Goal: Task Accomplishment & Management: Use online tool/utility

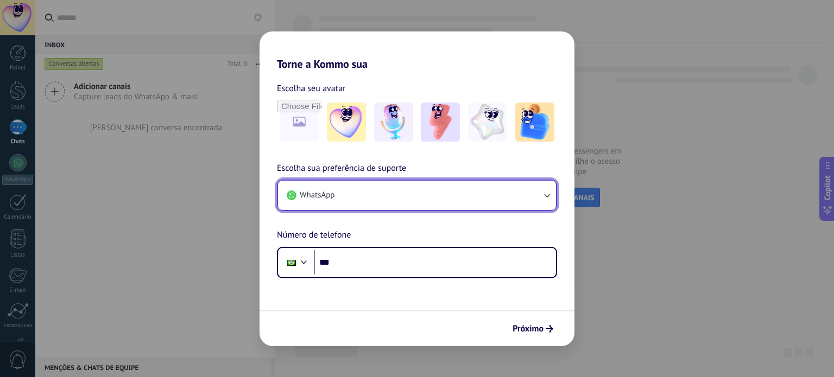
click at [378, 195] on button "WhatsApp" at bounding box center [417, 195] width 278 height 29
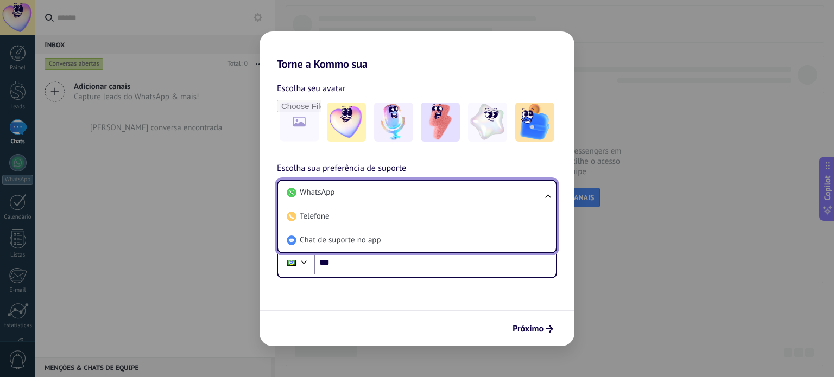
click at [378, 195] on li "WhatsApp" at bounding box center [414, 193] width 265 height 24
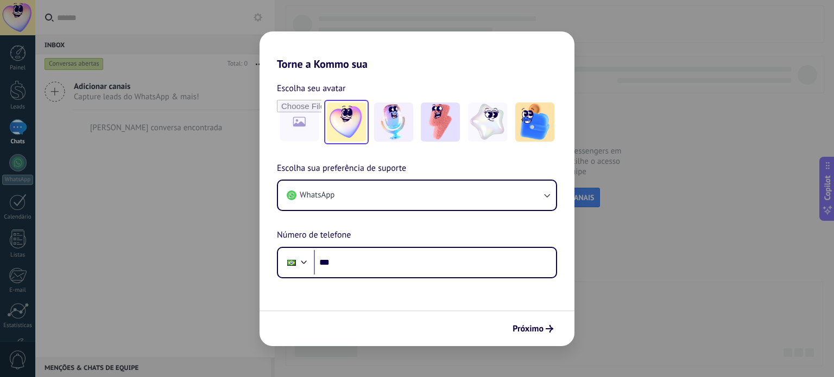
click at [349, 129] on img at bounding box center [346, 122] width 39 height 39
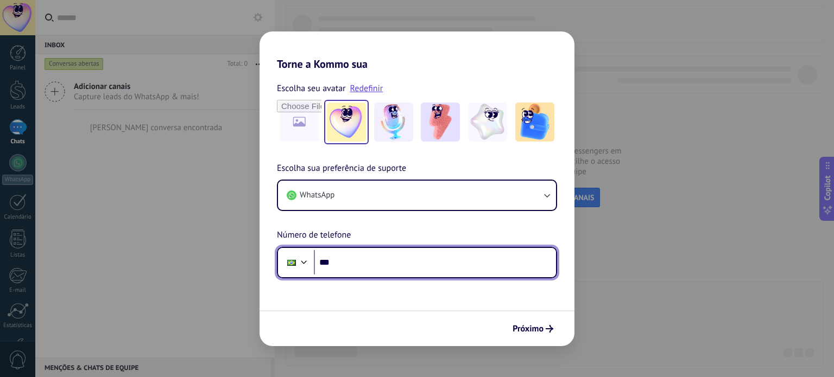
click at [345, 269] on input "***" at bounding box center [435, 262] width 242 height 25
type input "**"
type input "**********"
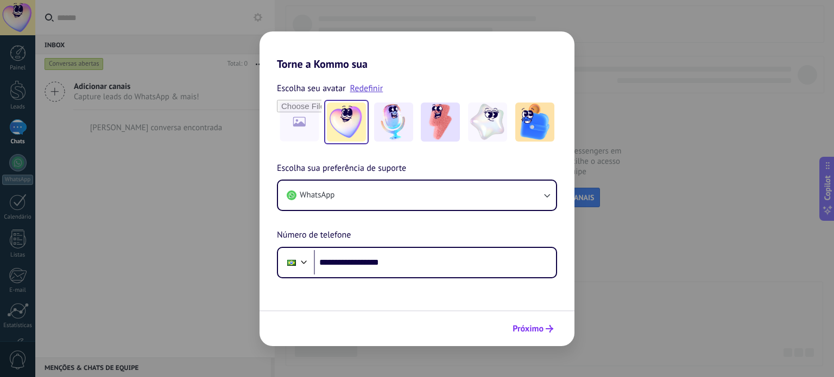
click at [536, 333] on span "Próximo" at bounding box center [527, 329] width 31 height 8
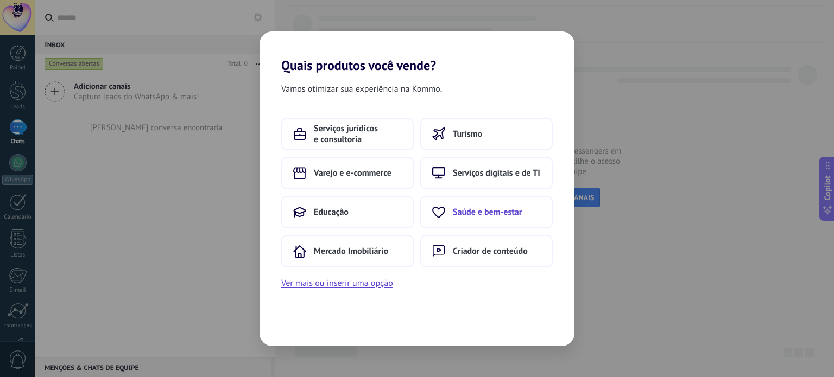
click at [479, 219] on button "Saúde e bem-estar" at bounding box center [486, 212] width 132 height 33
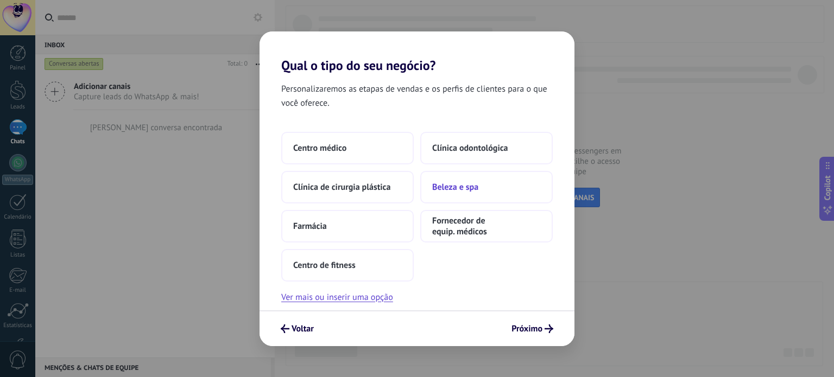
click at [457, 192] on span "Beleza e spa" at bounding box center [455, 187] width 46 height 11
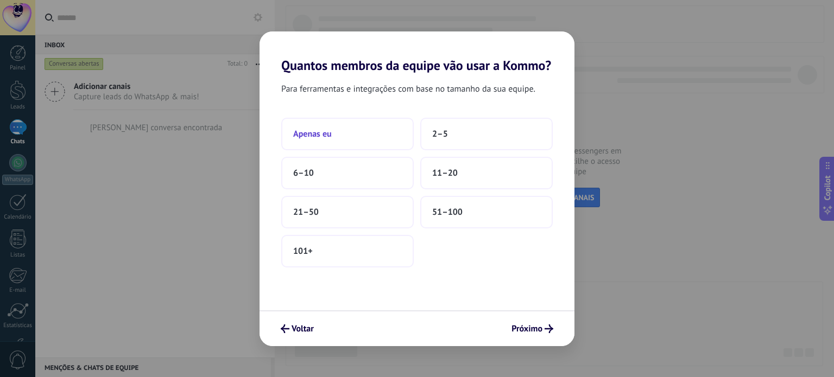
click at [347, 145] on button "Apenas eu" at bounding box center [347, 134] width 132 height 33
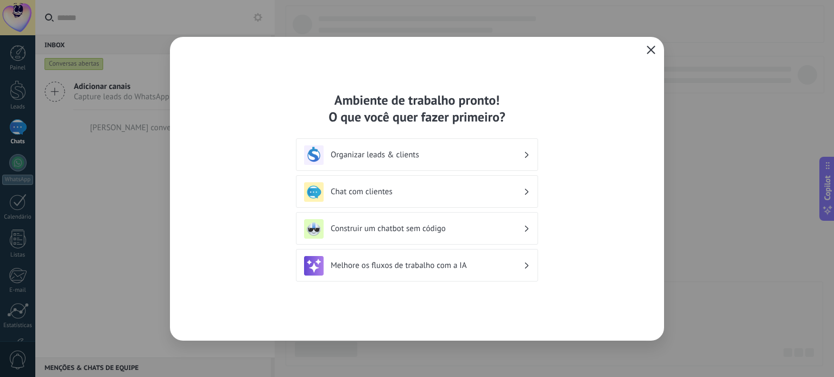
click at [648, 52] on use "button" at bounding box center [651, 50] width 8 height 8
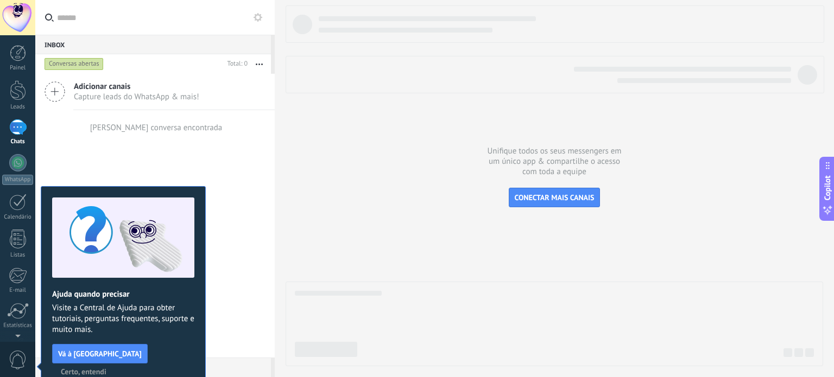
click at [829, 164] on icon at bounding box center [827, 165] width 9 height 9
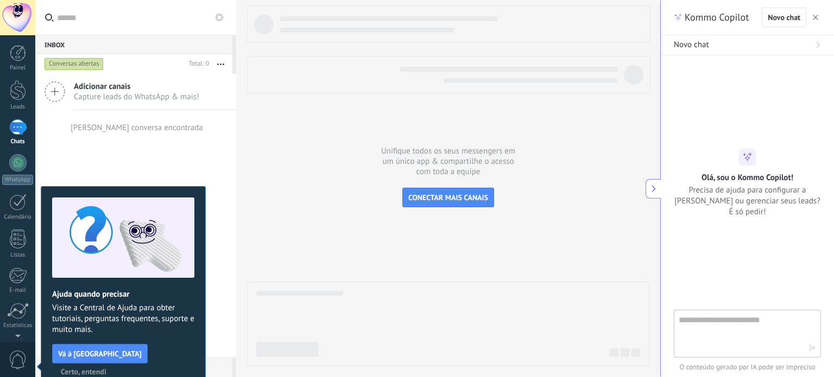
click at [657, 188] on icon at bounding box center [654, 189] width 8 height 8
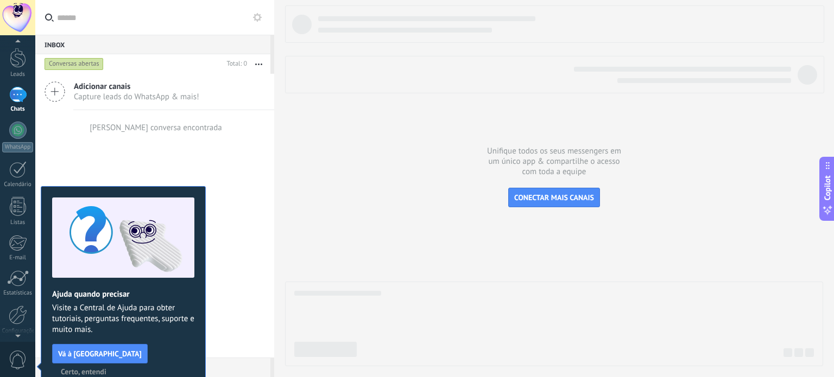
scroll to position [54, 0]
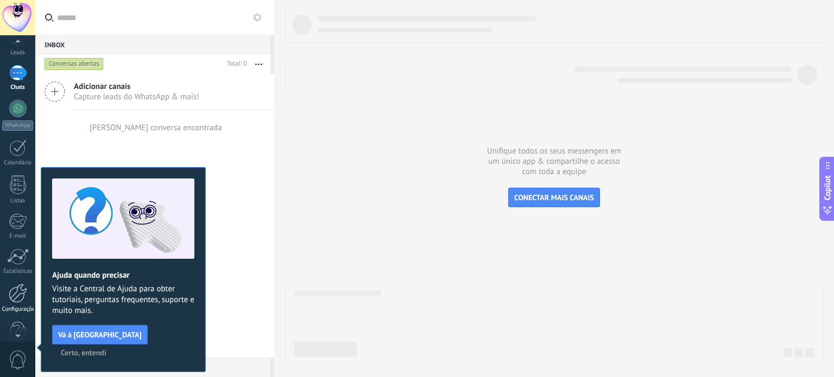
click at [17, 299] on div at bounding box center [18, 293] width 18 height 19
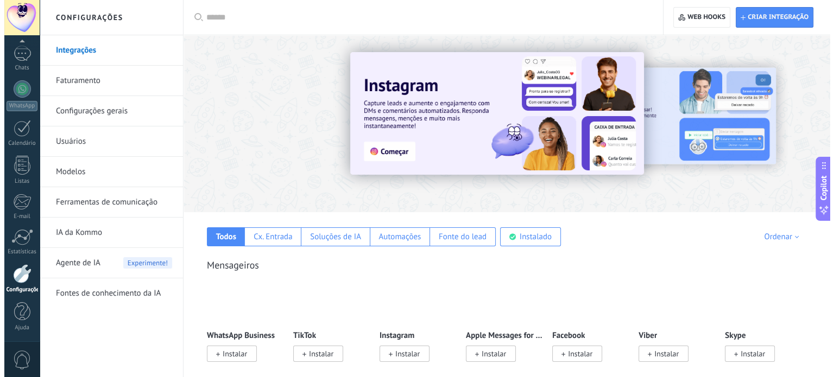
scroll to position [109, 0]
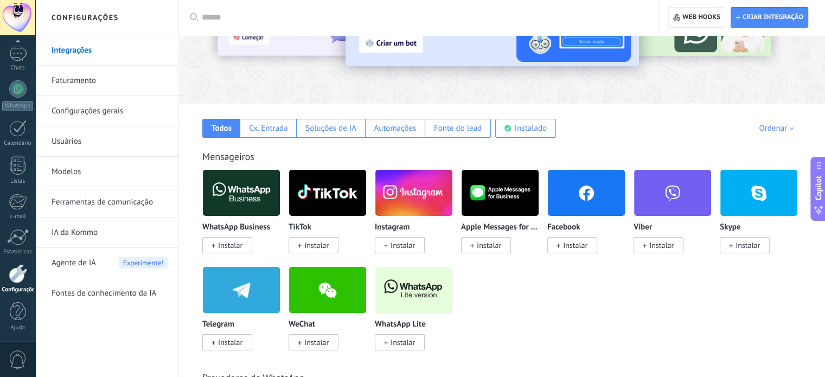
click at [386, 346] on span at bounding box center [386, 343] width 4 height 10
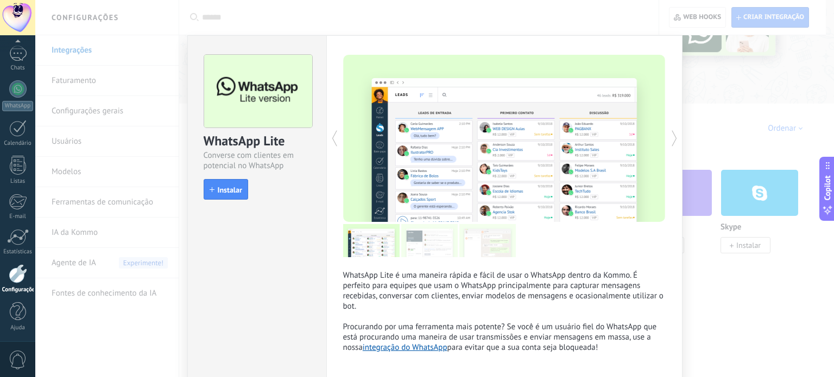
click at [230, 186] on span "Instalar" at bounding box center [230, 190] width 24 height 8
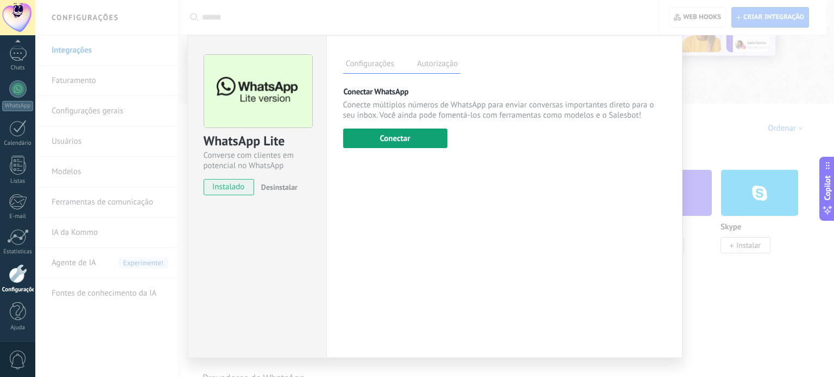
click at [389, 144] on button "Conectar" at bounding box center [395, 139] width 104 height 20
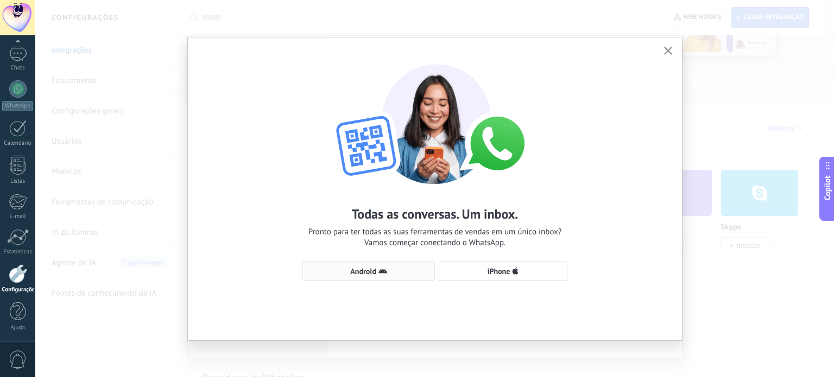
click at [401, 275] on span "Android" at bounding box center [368, 271] width 120 height 9
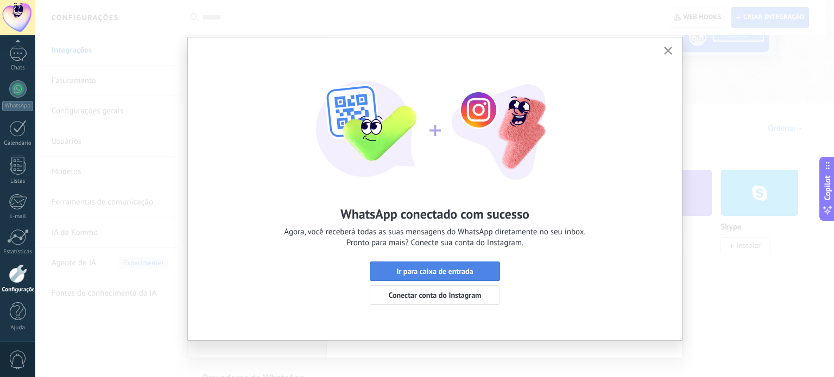
click at [463, 275] on span "Ir para caixa de entrada" at bounding box center [434, 272] width 77 height 8
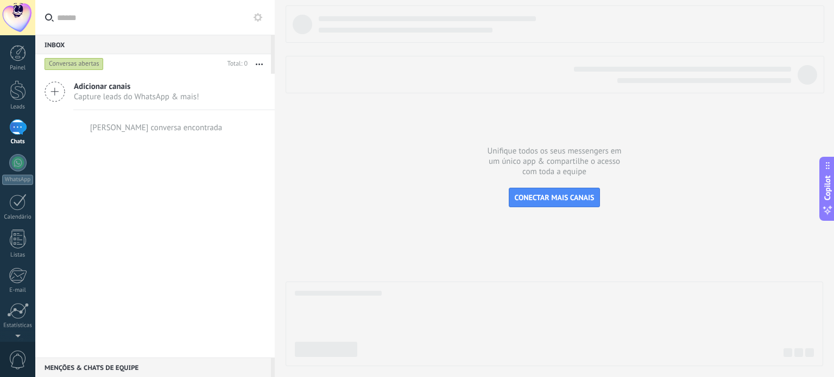
click at [256, 21] on icon at bounding box center [257, 17] width 9 height 9
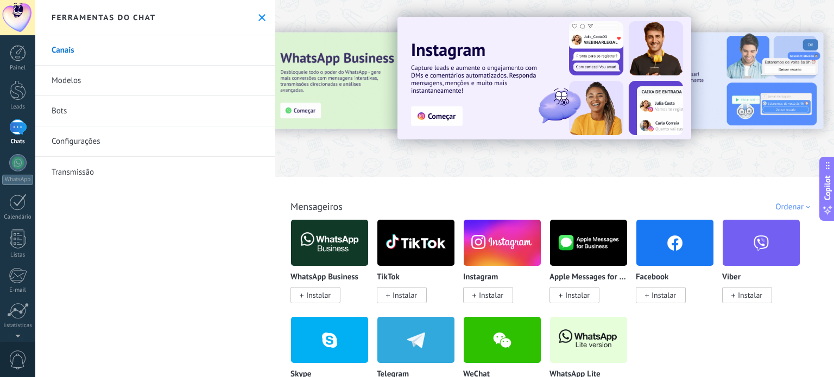
click at [92, 115] on link "Bots" at bounding box center [154, 111] width 239 height 30
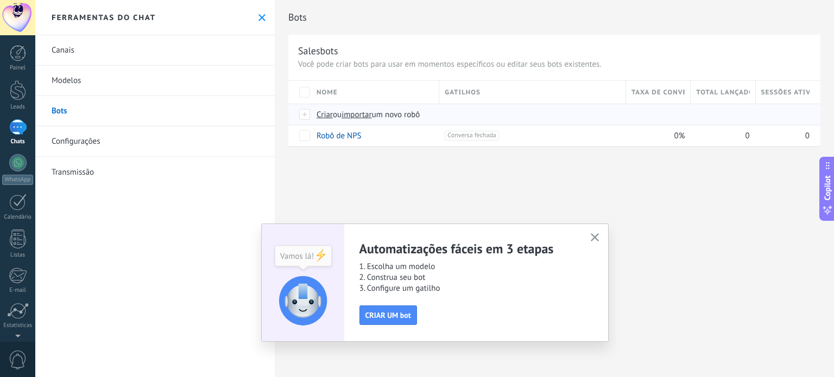
click at [358, 115] on span "importar" at bounding box center [356, 115] width 30 height 10
click at [0, 0] on input "importar um novo robô" at bounding box center [0, 0] width 0 height 0
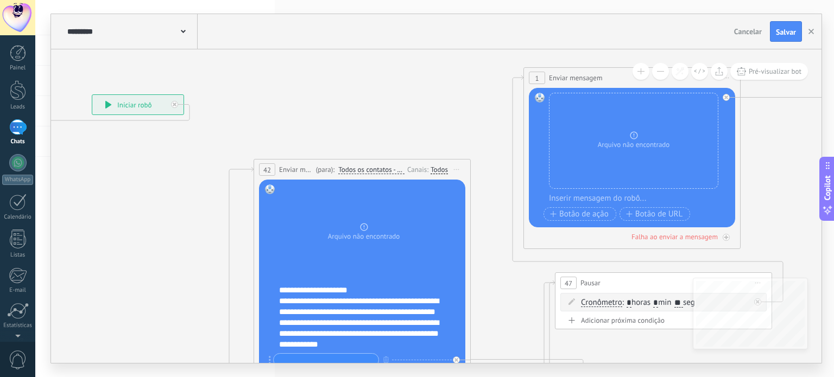
click at [660, 75] on button at bounding box center [660, 71] width 17 height 17
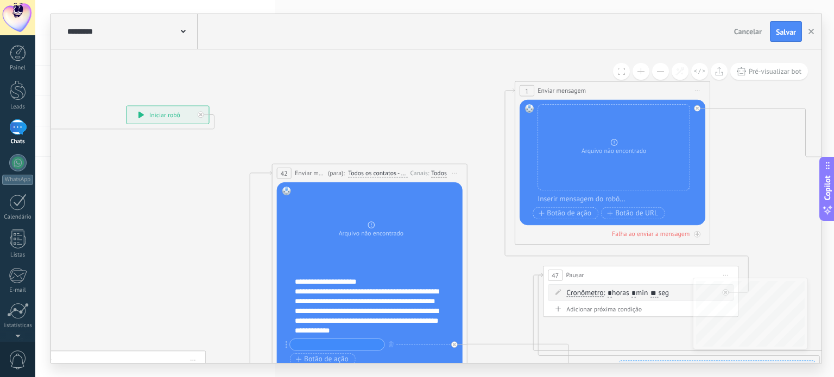
click at [660, 75] on button at bounding box center [660, 71] width 17 height 17
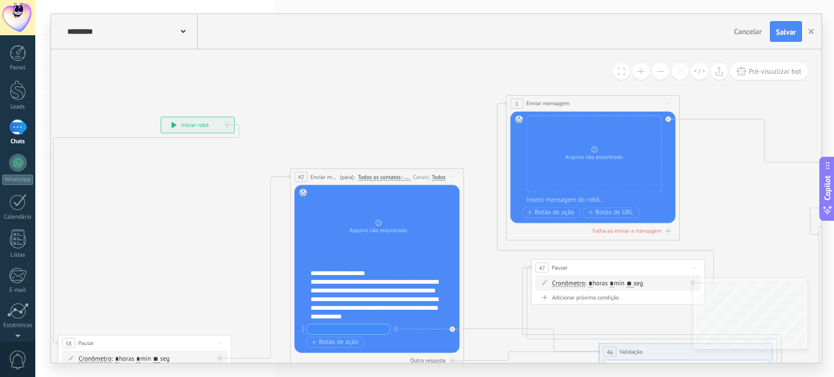
click at [660, 75] on button at bounding box center [660, 71] width 17 height 17
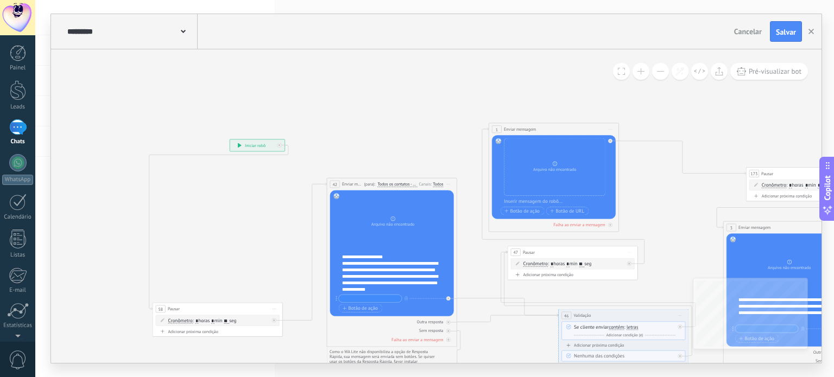
click at [660, 75] on button at bounding box center [660, 71] width 17 height 17
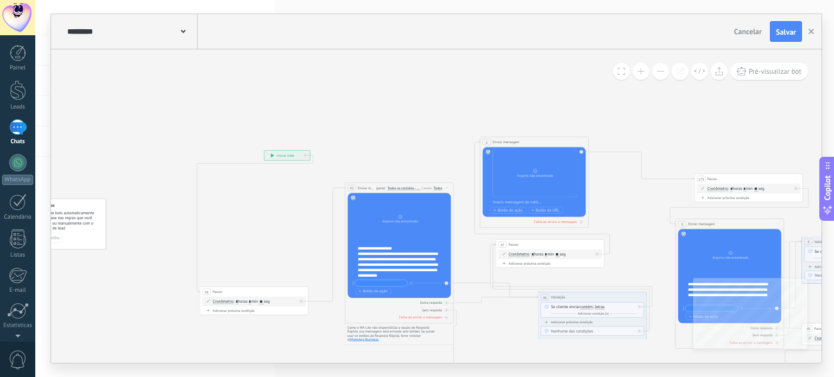
click at [660, 75] on button at bounding box center [660, 71] width 17 height 17
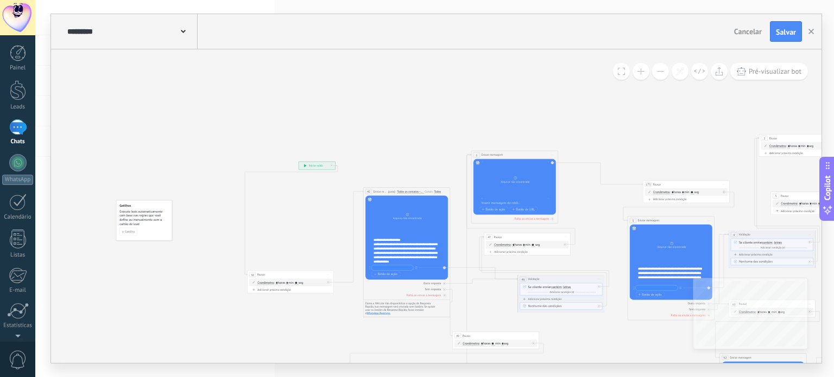
drag, startPoint x: 402, startPoint y: 136, endPoint x: 341, endPoint y: 113, distance: 64.9
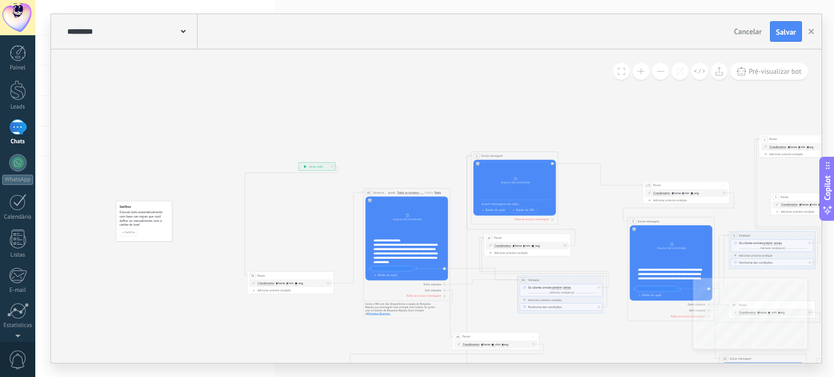
click at [182, 33] on icon at bounding box center [183, 31] width 5 height 3
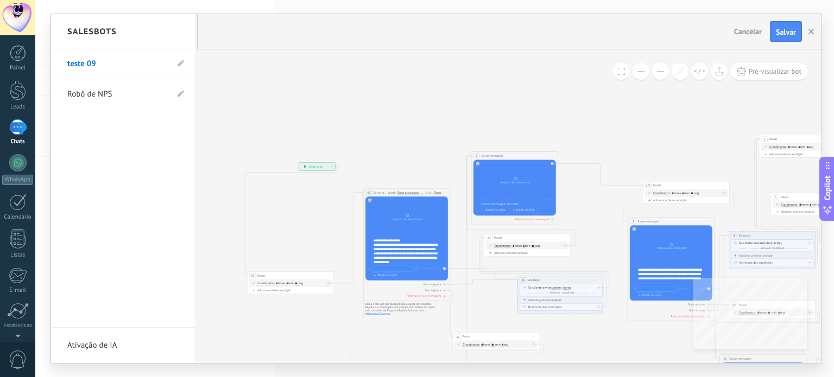
click at [252, 100] on div at bounding box center [436, 188] width 770 height 349
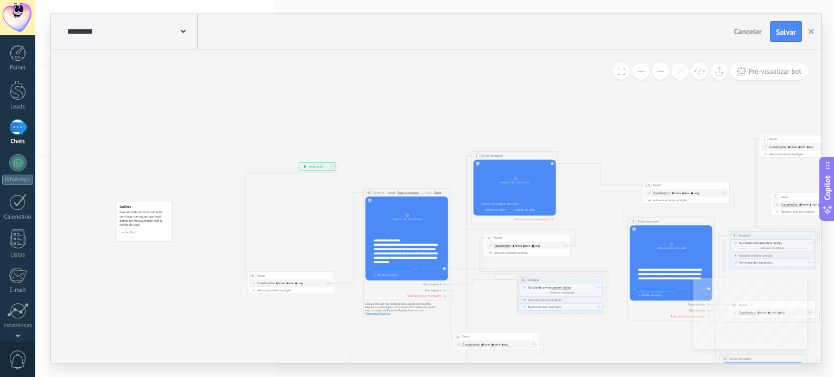
click at [187, 35] on div "********* Salesbots" at bounding box center [131, 31] width 133 height 35
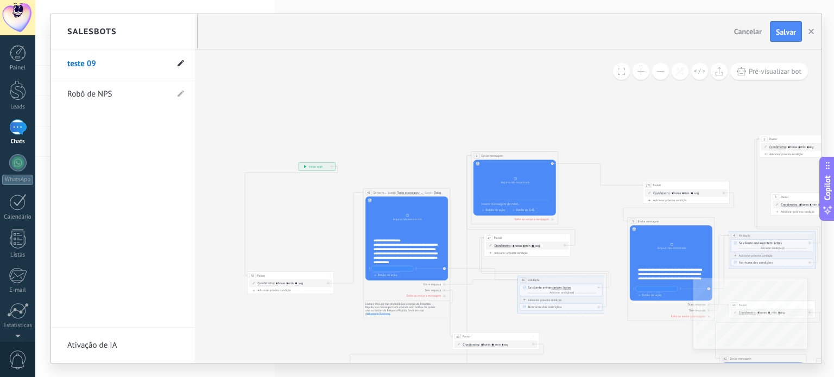
click at [179, 69] on span at bounding box center [180, 64] width 7 height 10
type input "*"
type input "**********"
click at [183, 65] on icon at bounding box center [180, 64] width 12 height 7
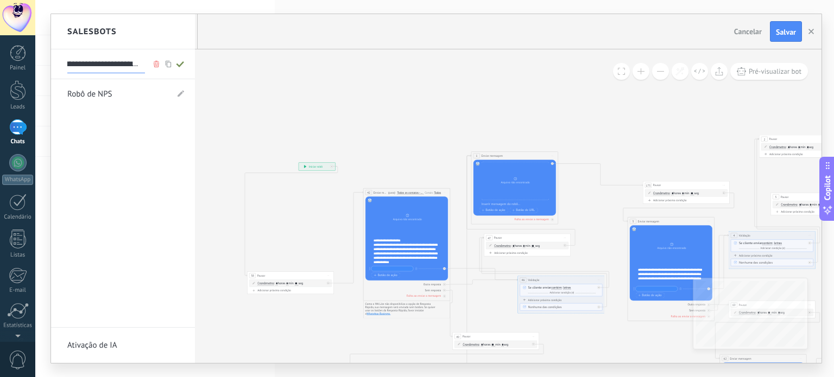
type input "**********"
click at [637, 72] on div at bounding box center [436, 188] width 770 height 349
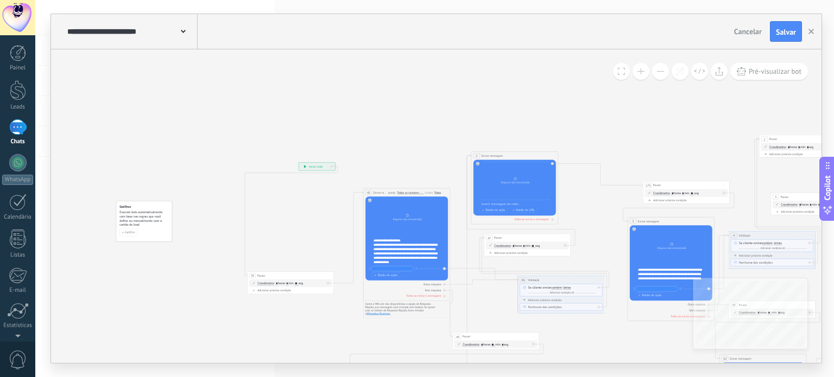
click at [640, 72] on span at bounding box center [640, 71] width 7 height 1
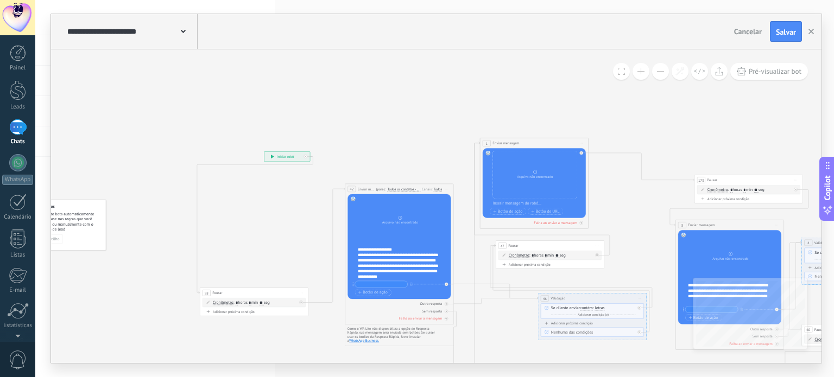
click at [615, 78] on div "**********" at bounding box center [436, 206] width 770 height 314
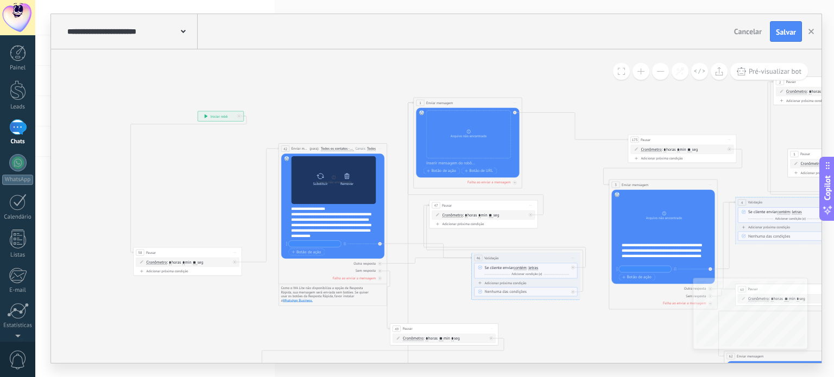
click at [320, 176] on icon at bounding box center [320, 177] width 8 height 8
click input "Upload" at bounding box center [0, 0] width 0 height 0
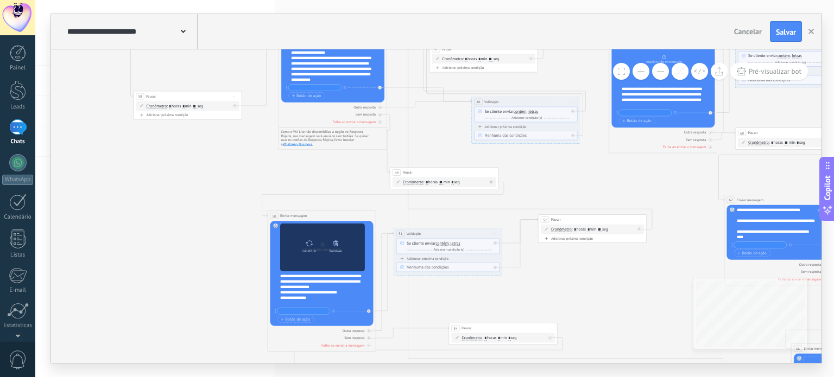
click at [308, 240] on icon at bounding box center [309, 244] width 8 height 8
click input "Upload" at bounding box center [0, 0] width 0 height 0
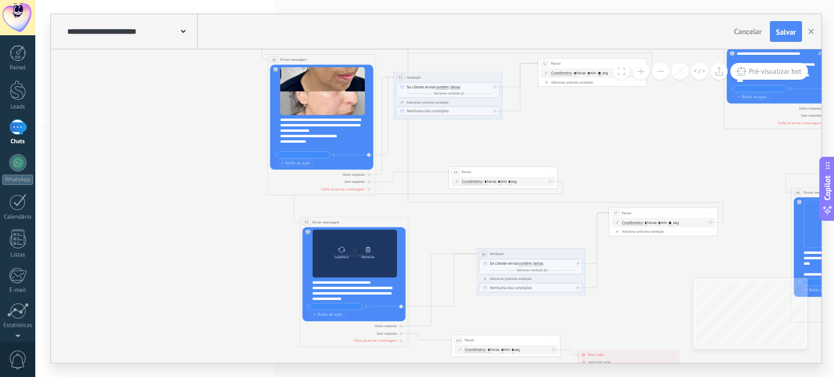
click at [336, 253] on div "Substituir" at bounding box center [341, 251] width 23 height 15
click input "Upload" at bounding box center [0, 0] width 0 height 0
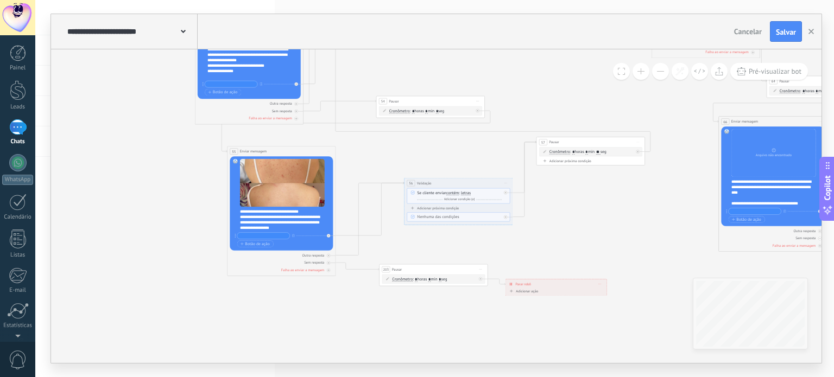
drag, startPoint x: 584, startPoint y: 62, endPoint x: 581, endPoint y: 58, distance: 5.8
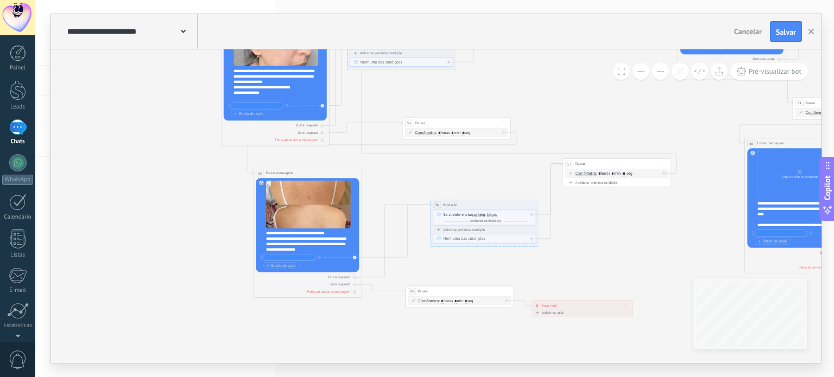
drag, startPoint x: 558, startPoint y: 108, endPoint x: 101, endPoint y: 249, distance: 477.7
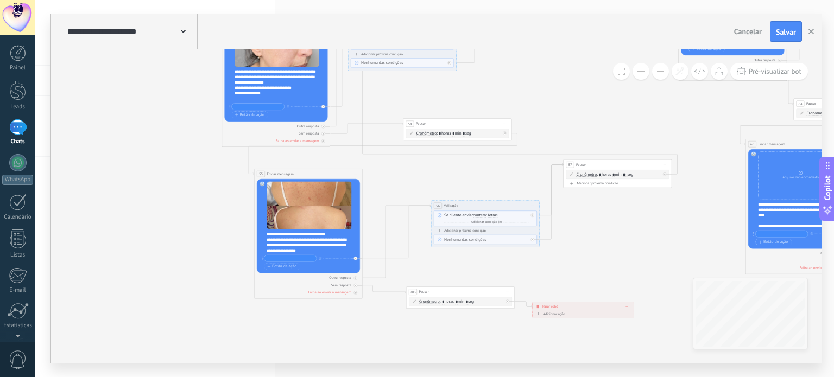
drag, startPoint x: 784, startPoint y: 31, endPoint x: 727, endPoint y: 104, distance: 92.8
click at [784, 31] on span "Salvar" at bounding box center [785, 32] width 20 height 8
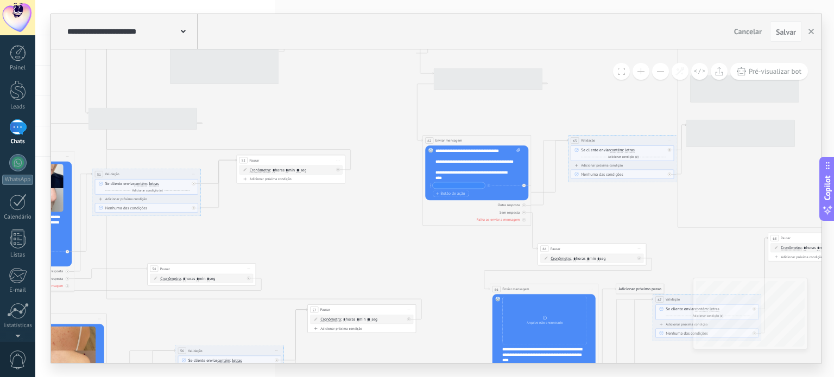
drag, startPoint x: 704, startPoint y: 120, endPoint x: 449, endPoint y: 265, distance: 293.8
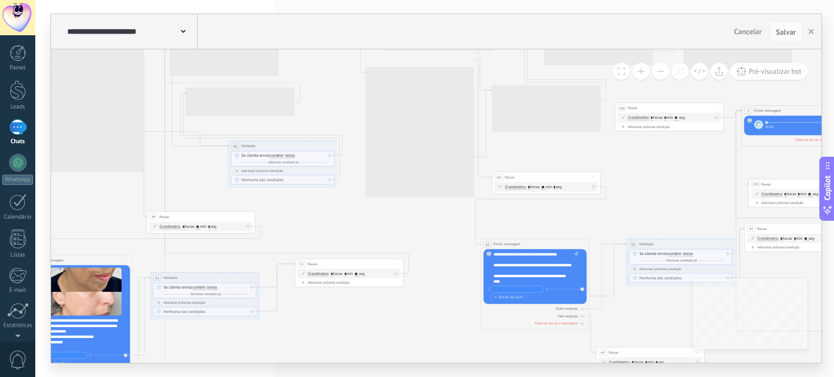
drag, startPoint x: 349, startPoint y: 101, endPoint x: 412, endPoint y: 215, distance: 129.7
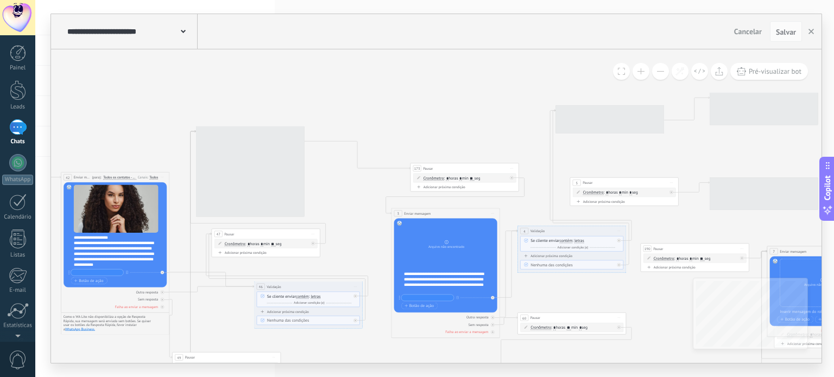
drag, startPoint x: 336, startPoint y: 82, endPoint x: 357, endPoint y: 213, distance: 132.9
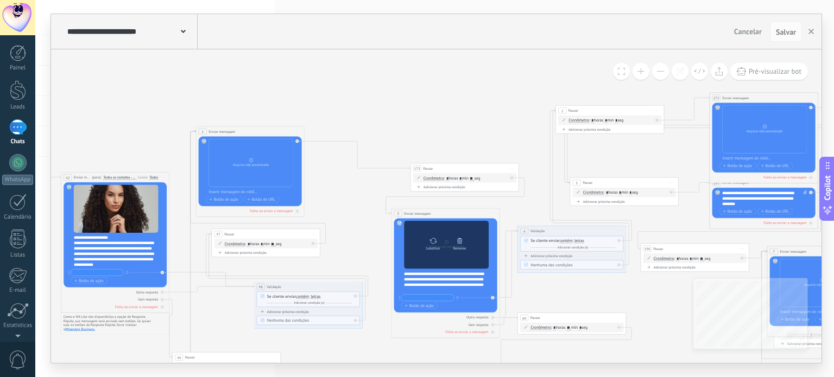
click at [435, 241] on icon at bounding box center [433, 241] width 8 height 6
click input "Upload" at bounding box center [0, 0] width 0 height 0
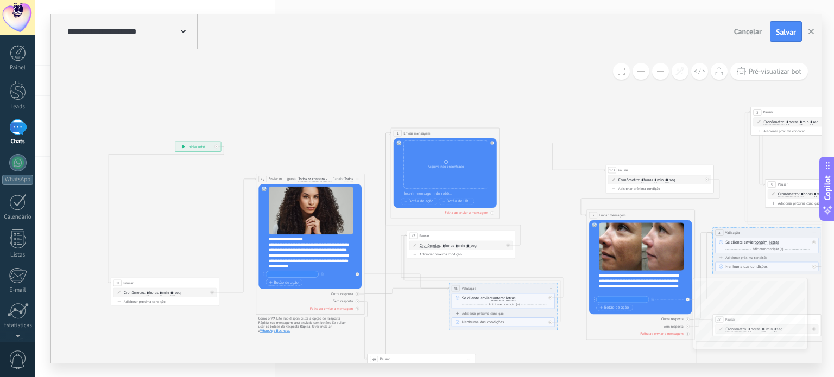
drag, startPoint x: 215, startPoint y: 90, endPoint x: 418, endPoint y: 120, distance: 205.3
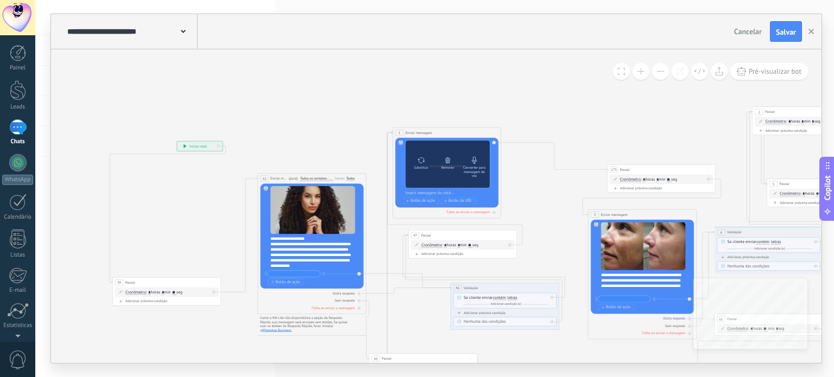
click at [417, 160] on icon at bounding box center [421, 160] width 8 height 8
click input "Upload" at bounding box center [0, 0] width 0 height 0
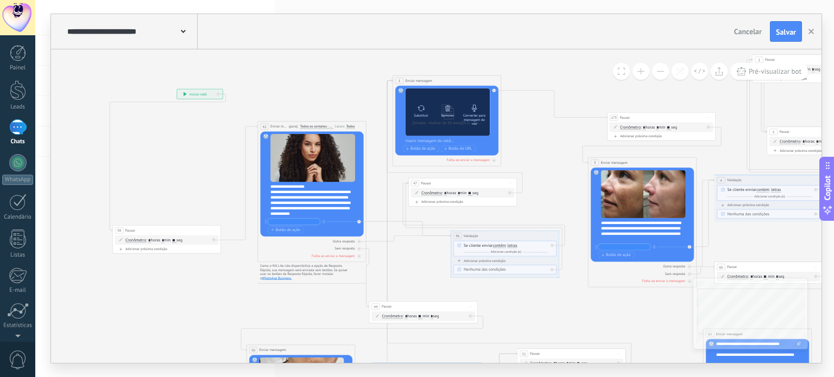
click at [469, 117] on div "Converter para mensagem de voz" at bounding box center [474, 119] width 23 height 12
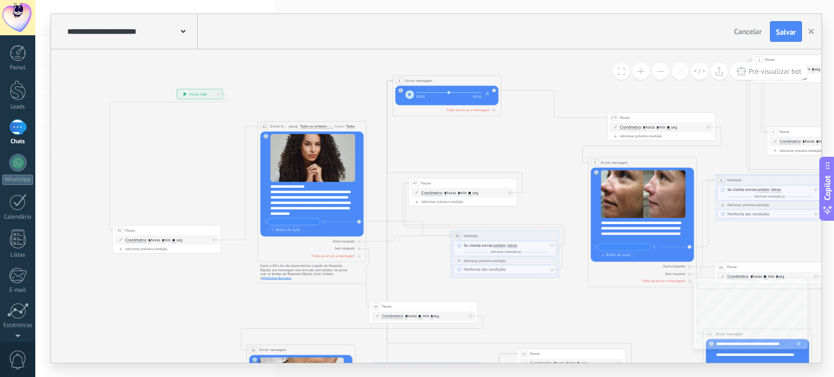
click at [407, 96] on button "button" at bounding box center [409, 95] width 9 height 9
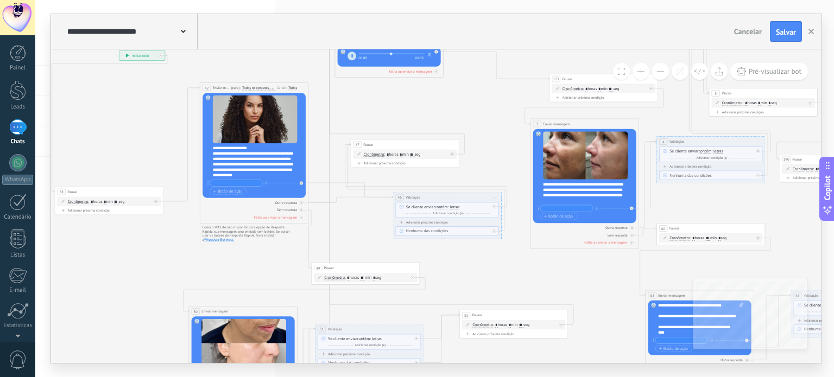
drag, startPoint x: 524, startPoint y: 147, endPoint x: 423, endPoint y: 97, distance: 113.1
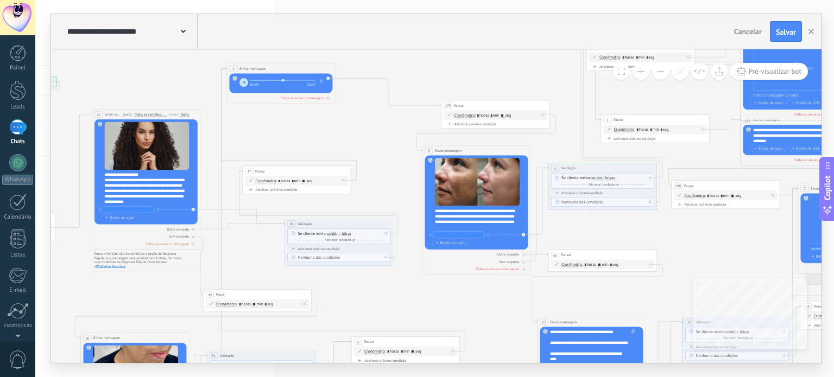
drag, startPoint x: 447, startPoint y: 94, endPoint x: 373, endPoint y: 138, distance: 86.2
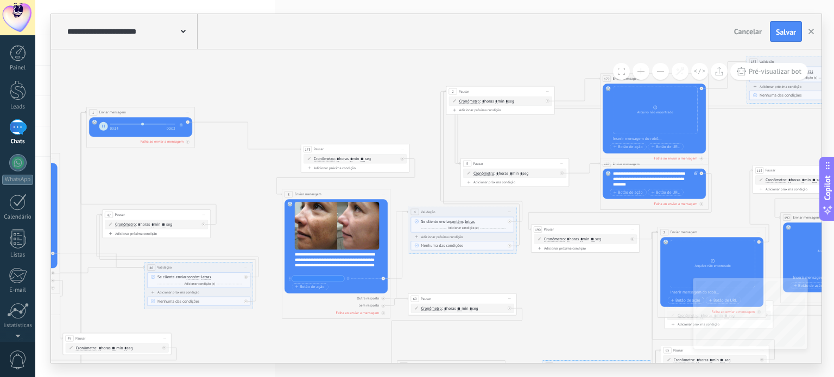
drag, startPoint x: 691, startPoint y: 249, endPoint x: 560, endPoint y: 287, distance: 136.0
type input "****"
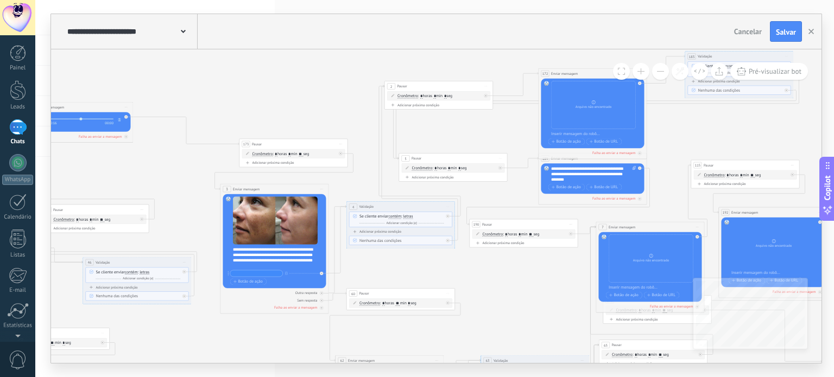
drag, startPoint x: 507, startPoint y: 145, endPoint x: 456, endPoint y: 147, distance: 51.1
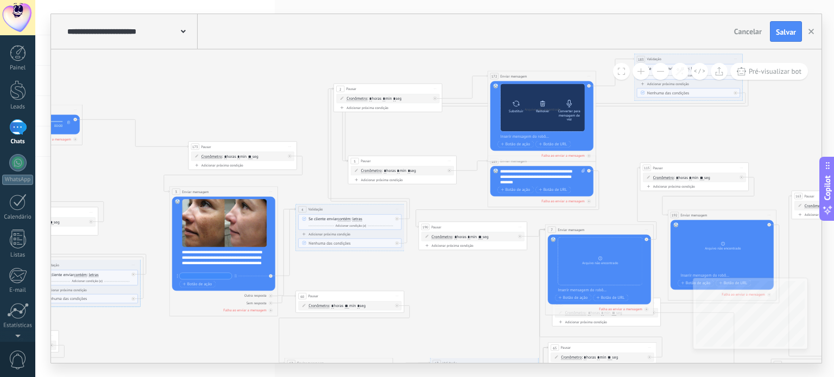
click at [515, 107] on div at bounding box center [516, 103] width 8 height 11
click input "Upload" at bounding box center [0, 0] width 0 height 0
click at [567, 106] on icon at bounding box center [569, 104] width 8 height 8
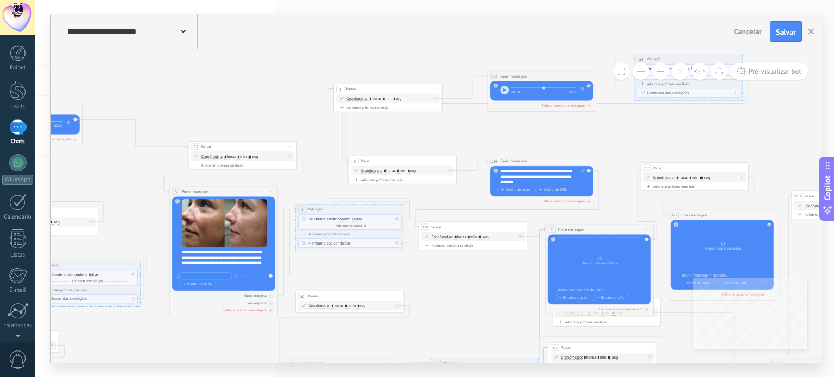
click at [504, 92] on button "button" at bounding box center [504, 90] width 9 height 9
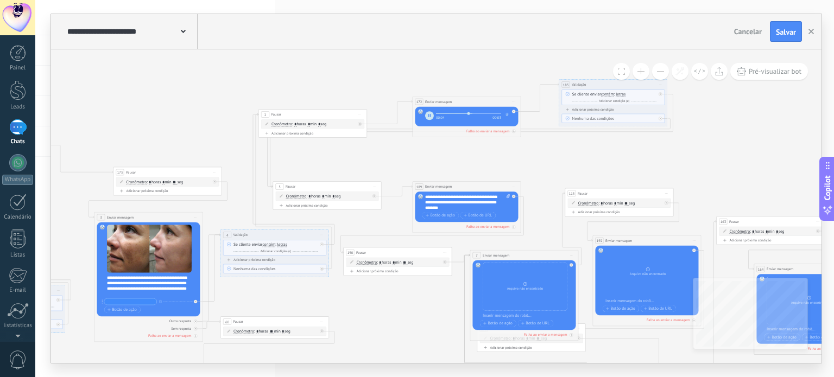
drag, startPoint x: 640, startPoint y: 185, endPoint x: 643, endPoint y: 162, distance: 22.4
type input "****"
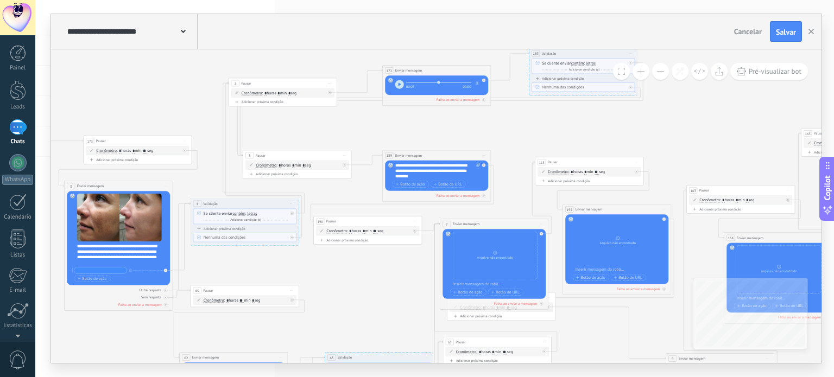
drag, startPoint x: 647, startPoint y: 156, endPoint x: 618, endPoint y: 124, distance: 43.4
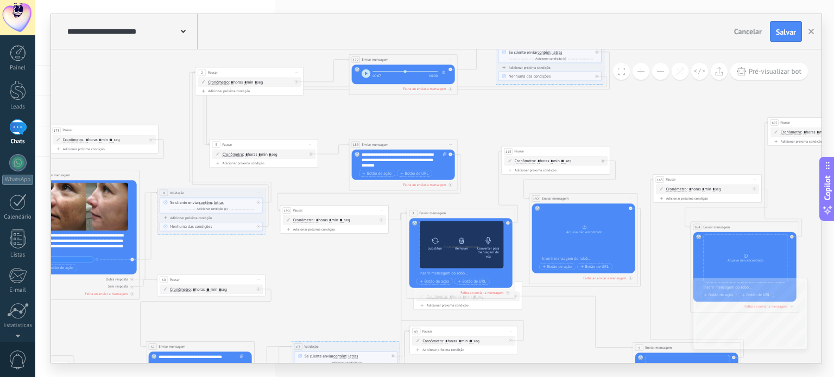
drag, startPoint x: 695, startPoint y: 138, endPoint x: 462, endPoint y: 240, distance: 253.7
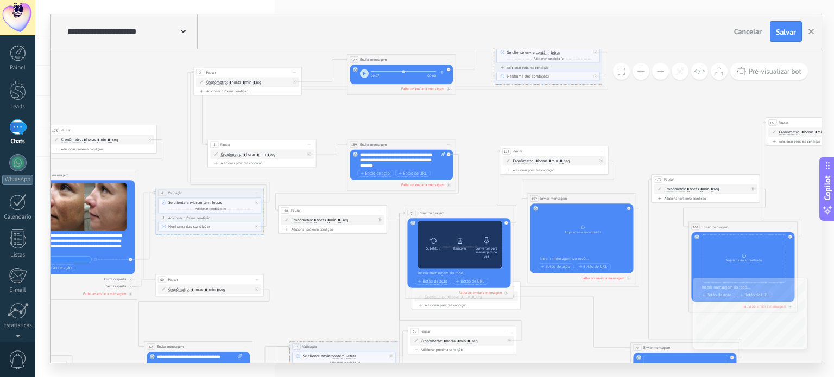
click at [431, 243] on icon at bounding box center [433, 241] width 8 height 8
click input "Upload" at bounding box center [0, 0] width 0 height 0
click at [484, 241] on icon at bounding box center [486, 241] width 5 height 8
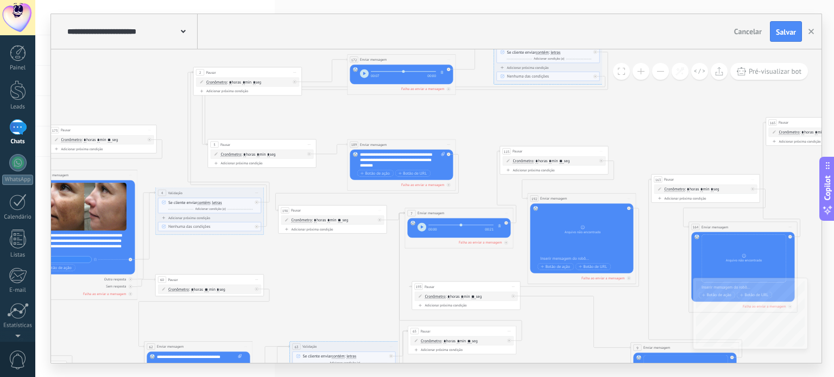
click at [422, 229] on span "button" at bounding box center [421, 227] width 3 height 4
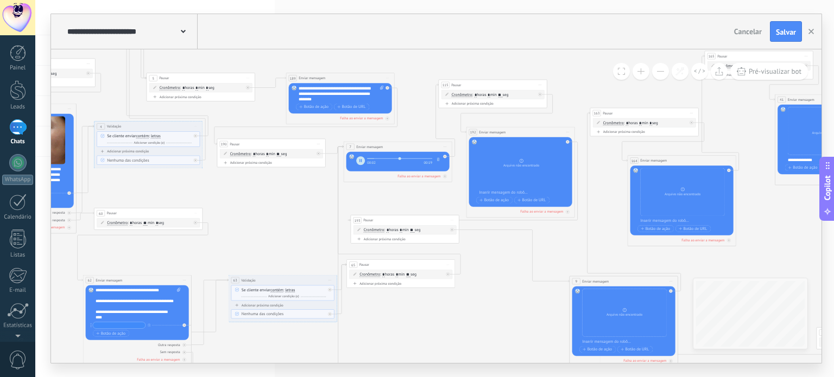
drag, startPoint x: 504, startPoint y: 273, endPoint x: 429, endPoint y: 179, distance: 120.1
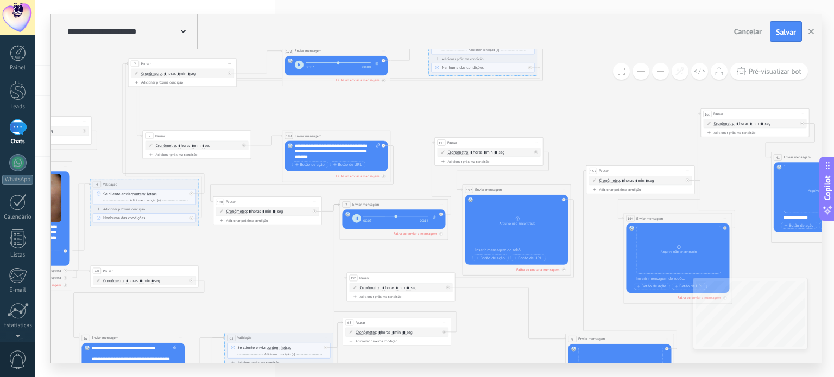
drag, startPoint x: 593, startPoint y: 174, endPoint x: 600, endPoint y: 258, distance: 83.9
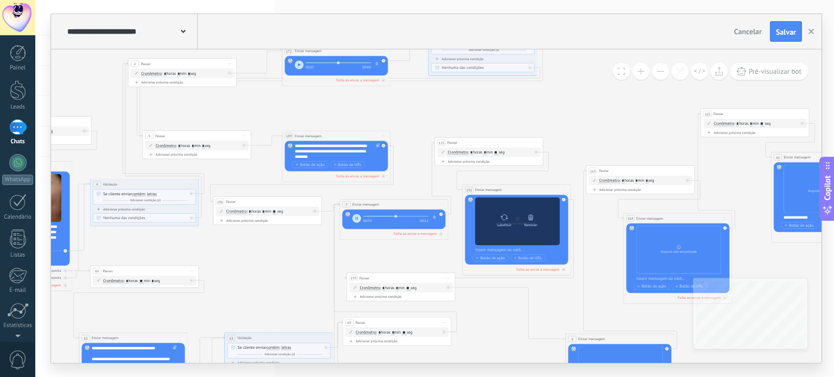
click at [504, 218] on icon at bounding box center [504, 218] width 8 height 8
click input "Upload" at bounding box center [0, 0] width 0 height 0
type input "*****"
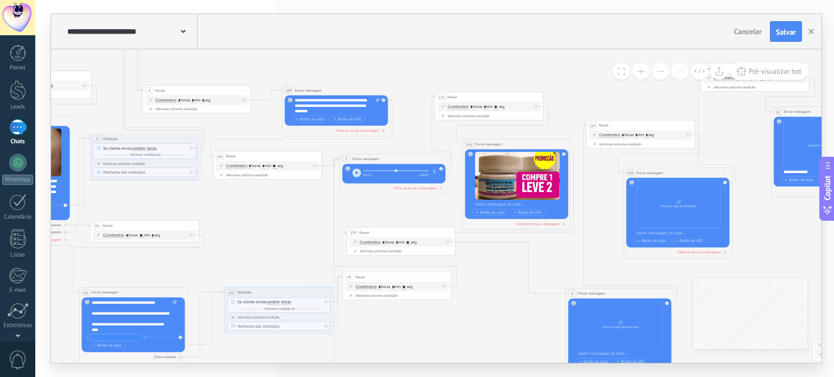
drag, startPoint x: 597, startPoint y: 245, endPoint x: 597, endPoint y: 226, distance: 19.0
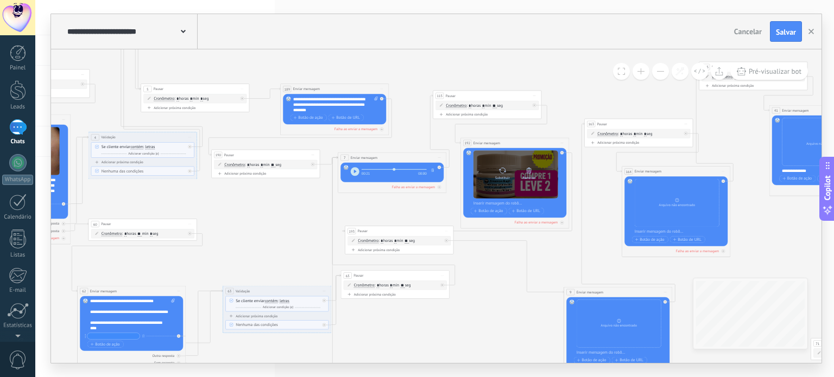
drag, startPoint x: 599, startPoint y: 192, endPoint x: 500, endPoint y: 164, distance: 103.1
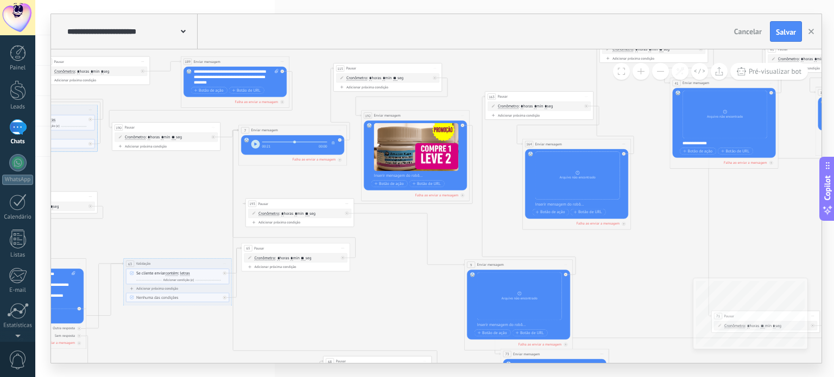
drag, startPoint x: 658, startPoint y: 250, endPoint x: 633, endPoint y: 250, distance: 25.5
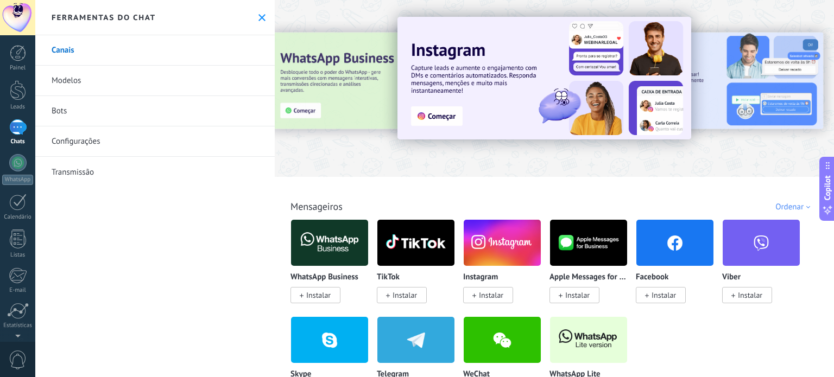
click at [65, 112] on link "Bots" at bounding box center [154, 111] width 239 height 30
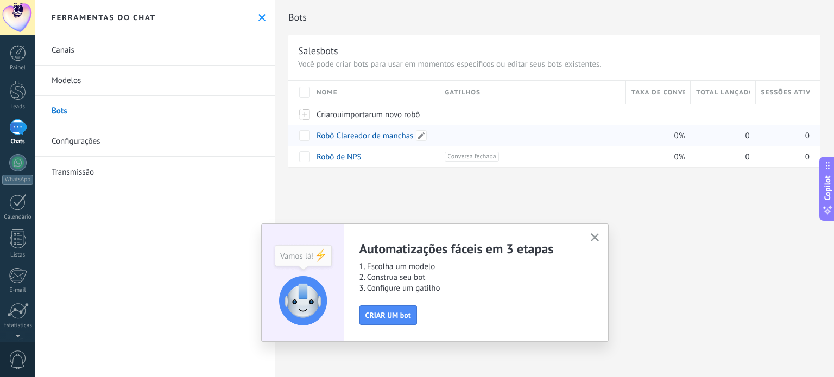
click at [381, 136] on link "Robô Clareador de manchas" at bounding box center [364, 136] width 97 height 10
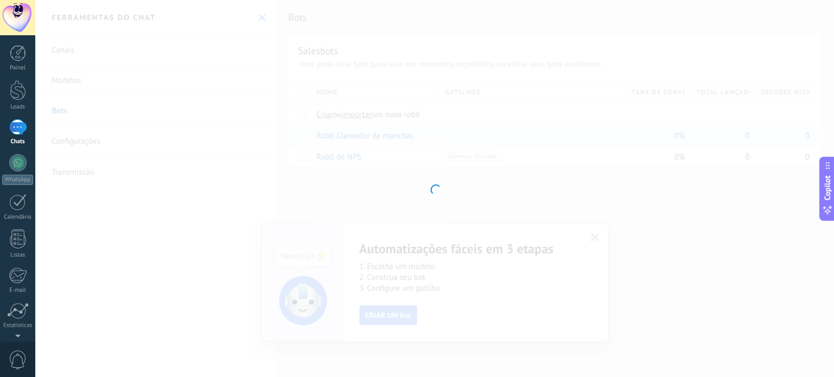
type input "**********"
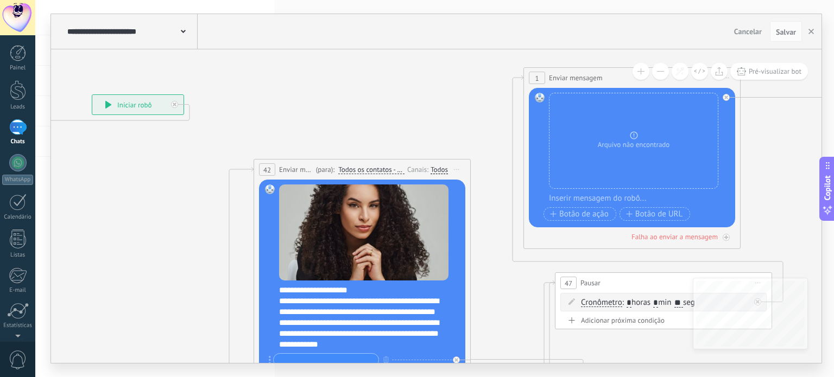
click at [663, 69] on button at bounding box center [660, 71] width 17 height 17
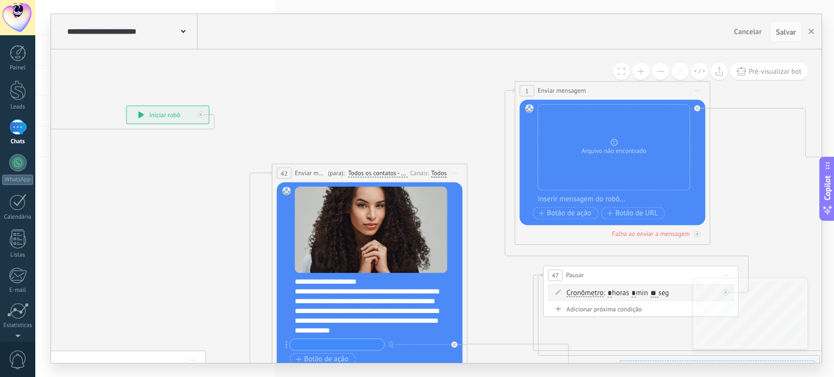
click at [663, 69] on button at bounding box center [660, 71] width 17 height 17
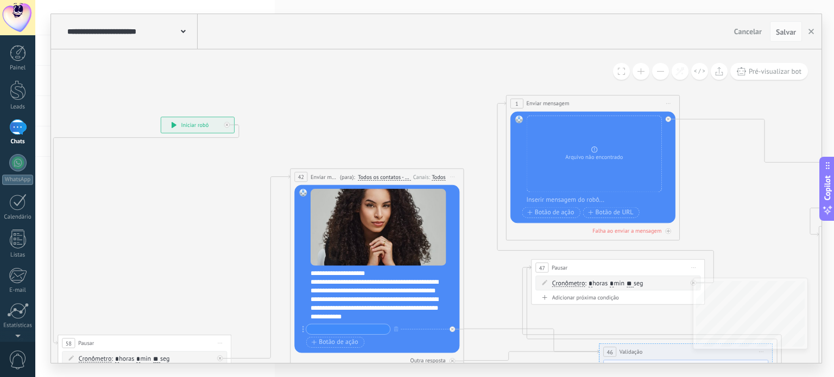
click at [663, 69] on button at bounding box center [660, 71] width 17 height 17
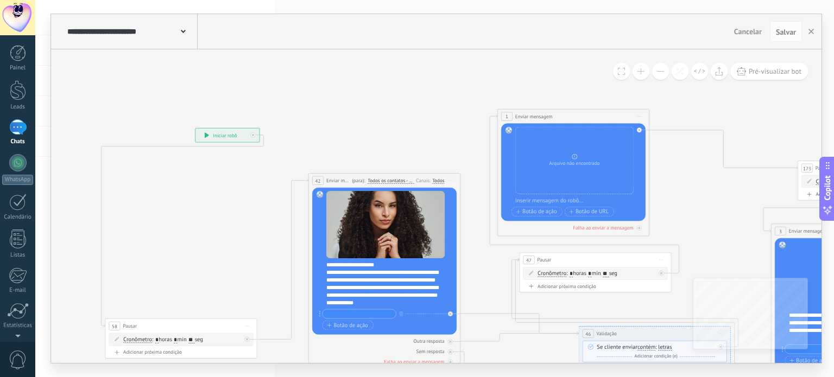
click at [663, 69] on button at bounding box center [660, 71] width 17 height 17
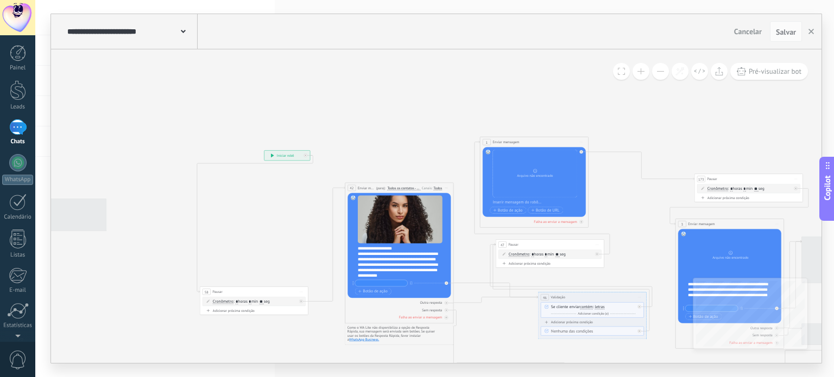
click at [663, 69] on button at bounding box center [660, 71] width 17 height 17
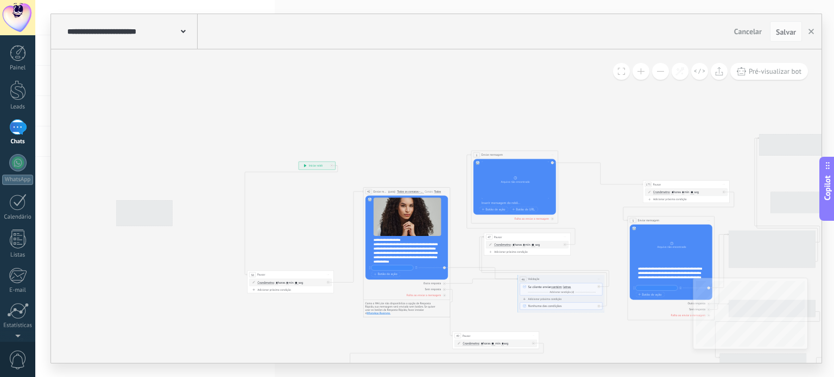
click at [663, 69] on button at bounding box center [660, 71] width 17 height 17
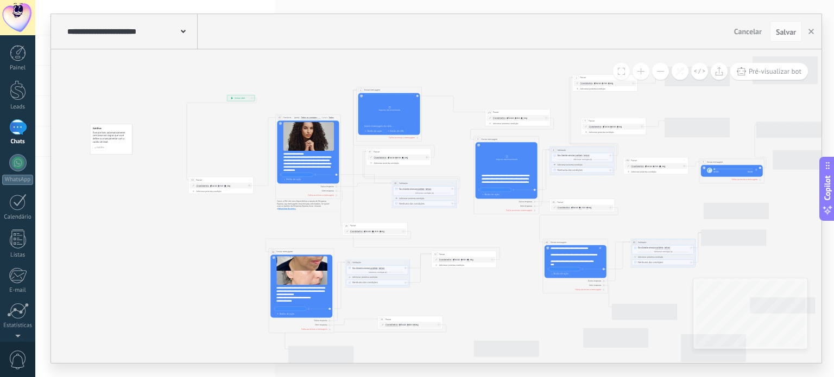
drag, startPoint x: 577, startPoint y: 134, endPoint x: 480, endPoint y: 60, distance: 122.0
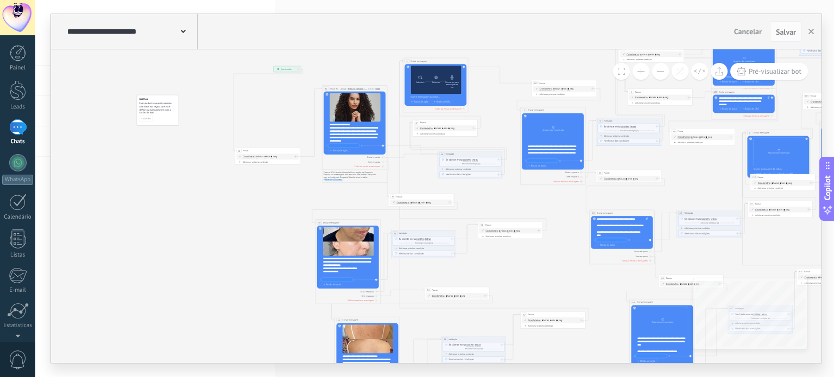
drag, startPoint x: 497, startPoint y: 60, endPoint x: 417, endPoint y: 100, distance: 89.8
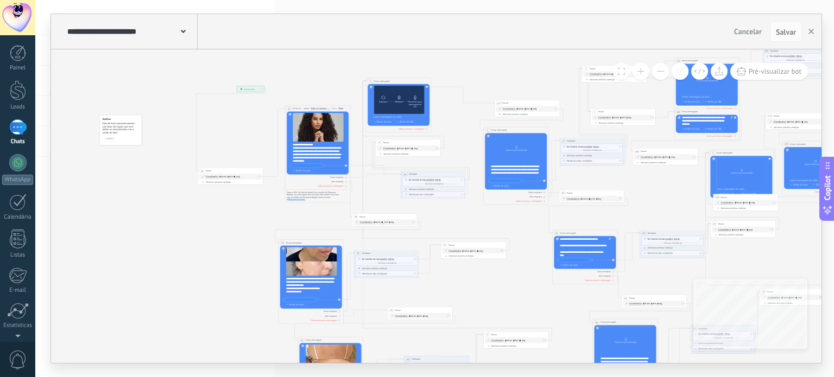
click at [382, 99] on icon at bounding box center [382, 98] width 5 height 4
click input "Upload" at bounding box center [0, 0] width 0 height 0
click at [412, 103] on div "Converter para mensagem de voz" at bounding box center [415, 105] width 14 height 8
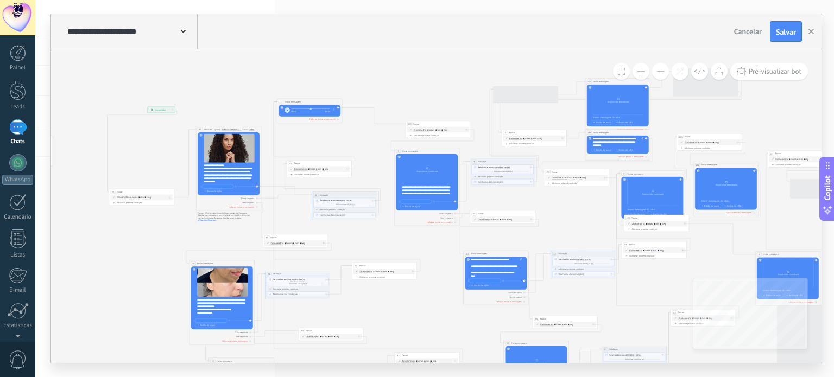
drag, startPoint x: 519, startPoint y: 162, endPoint x: 429, endPoint y: 263, distance: 135.3
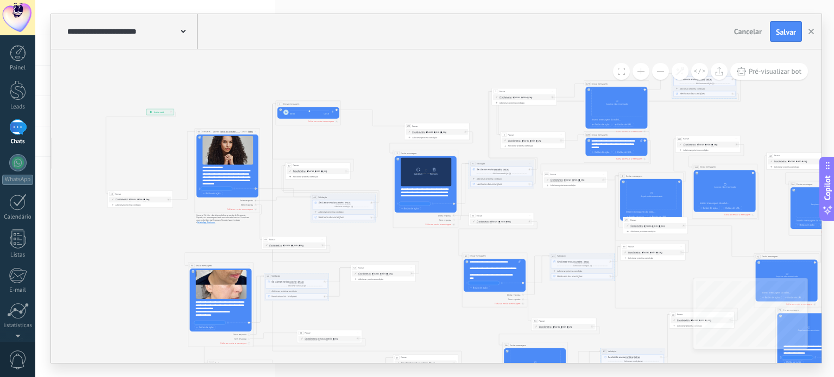
click at [417, 173] on div "Substituir" at bounding box center [418, 174] width 9 height 3
click input "Upload" at bounding box center [0, 0] width 0 height 0
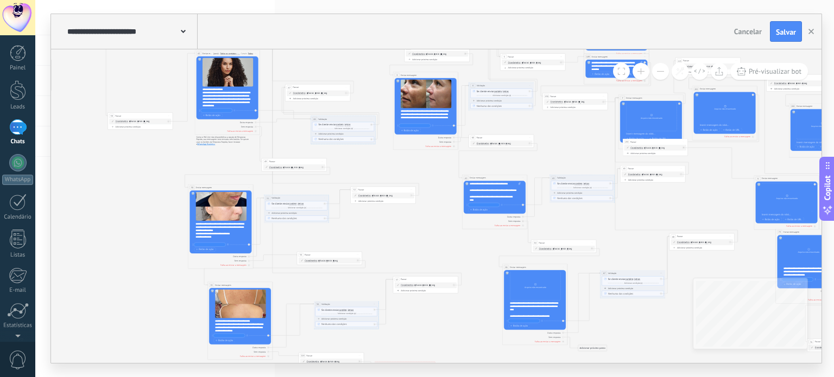
click at [640, 71] on span at bounding box center [640, 71] width 7 height 1
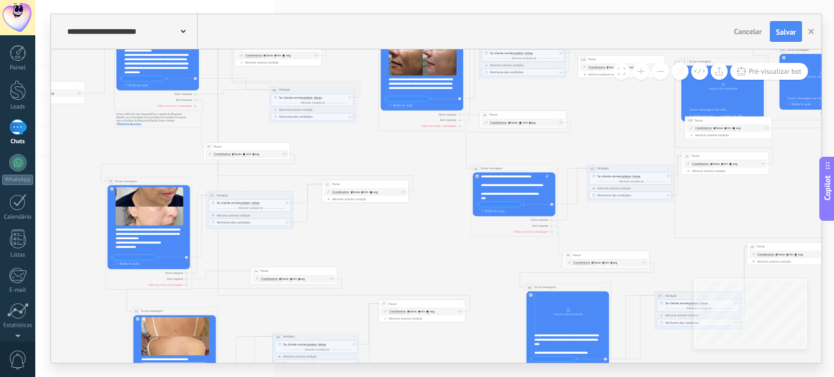
click at [640, 71] on span at bounding box center [640, 71] width 7 height 1
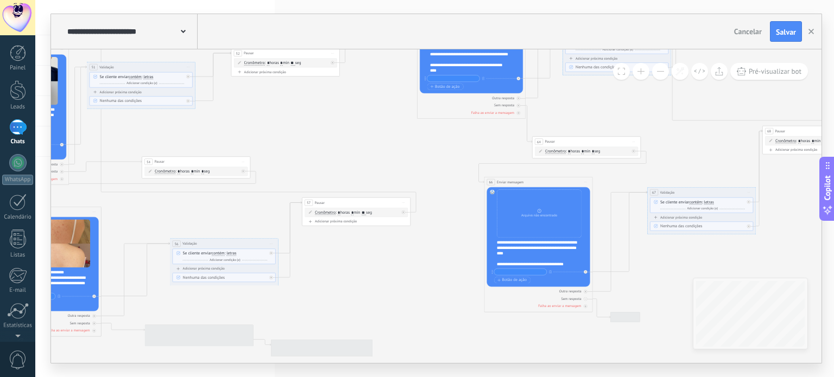
drag, startPoint x: 417, startPoint y: 174, endPoint x: 412, endPoint y: 160, distance: 14.4
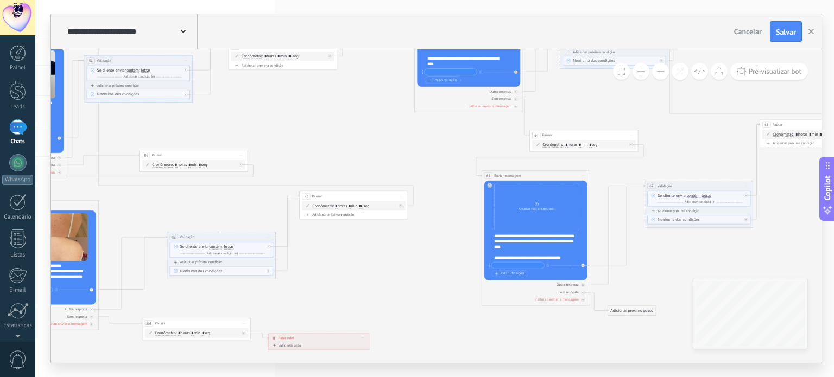
click at [662, 69] on button at bounding box center [660, 71] width 17 height 17
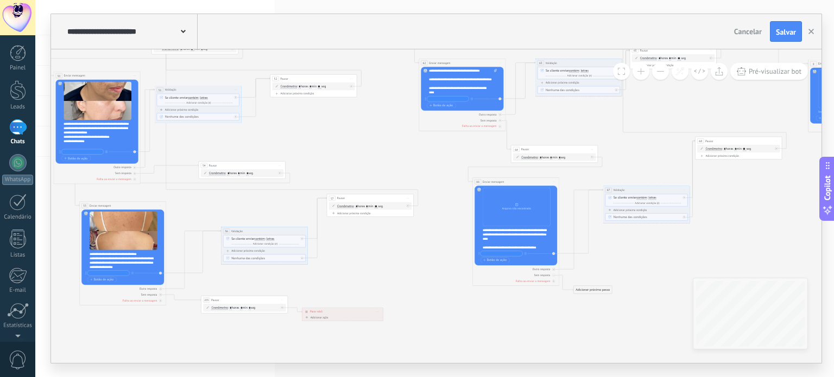
click at [662, 70] on button at bounding box center [660, 71] width 17 height 17
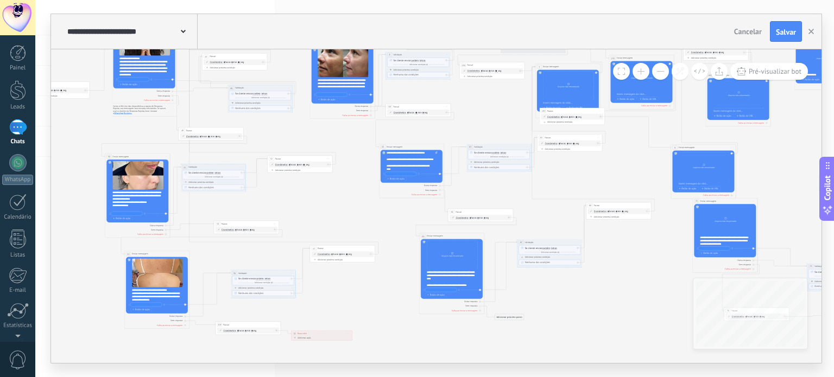
drag, startPoint x: 684, startPoint y: 116, endPoint x: 632, endPoint y: 169, distance: 74.8
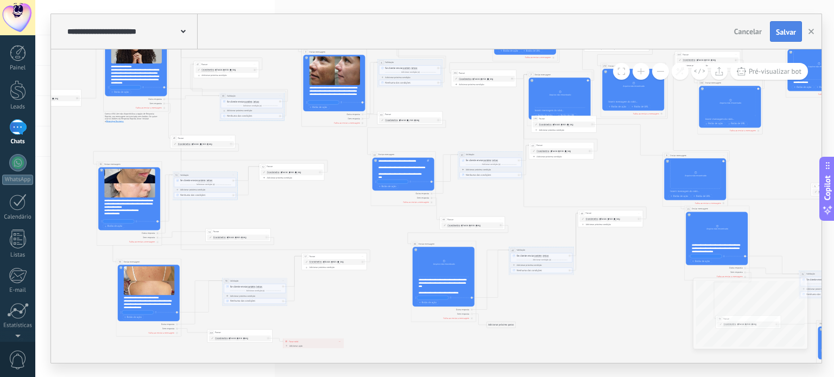
click at [788, 34] on span "Salvar" at bounding box center [785, 32] width 20 height 8
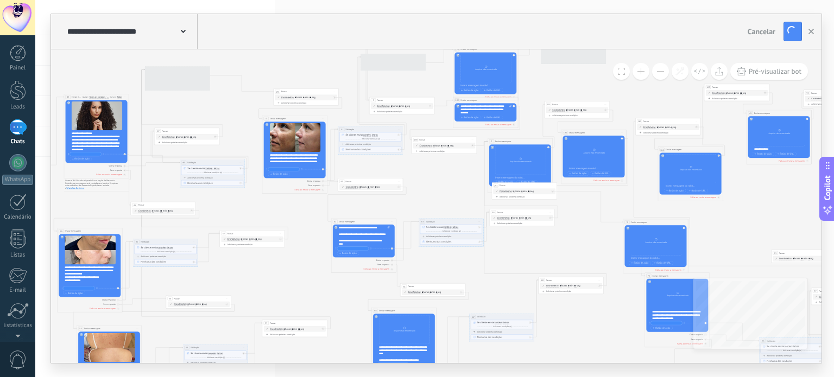
drag, startPoint x: 610, startPoint y: 199, endPoint x: 577, endPoint y: 242, distance: 54.5
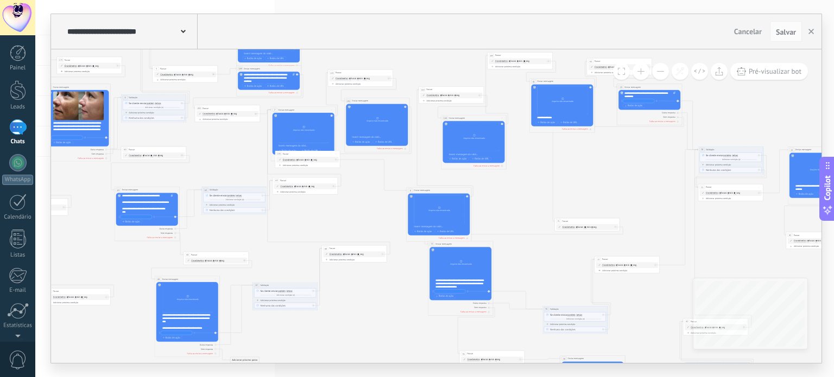
click at [641, 72] on span at bounding box center [640, 71] width 7 height 1
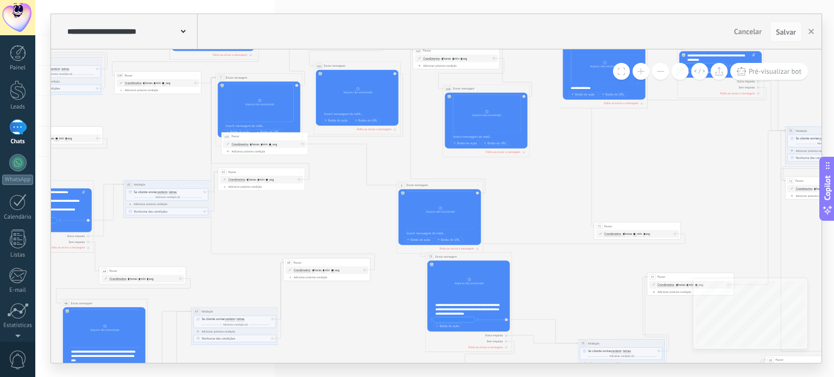
click at [641, 72] on span at bounding box center [640, 71] width 7 height 1
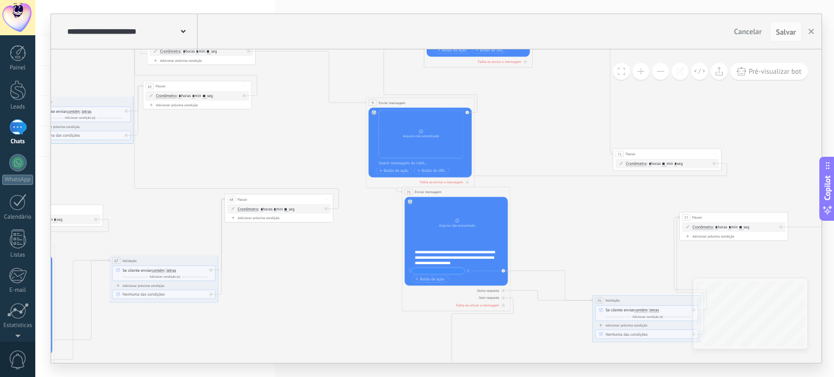
drag, startPoint x: 364, startPoint y: 313, endPoint x: 334, endPoint y: 221, distance: 96.4
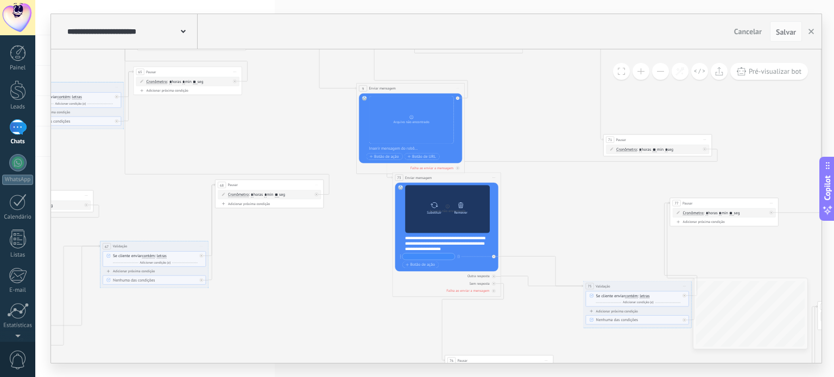
click at [434, 209] on div at bounding box center [434, 205] width 8 height 11
click input "Upload" at bounding box center [0, 0] width 0 height 0
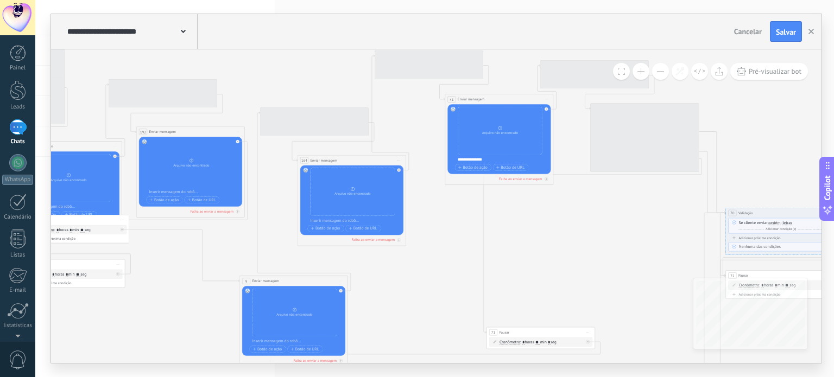
drag, startPoint x: 504, startPoint y: 192, endPoint x: 450, endPoint y: 273, distance: 97.2
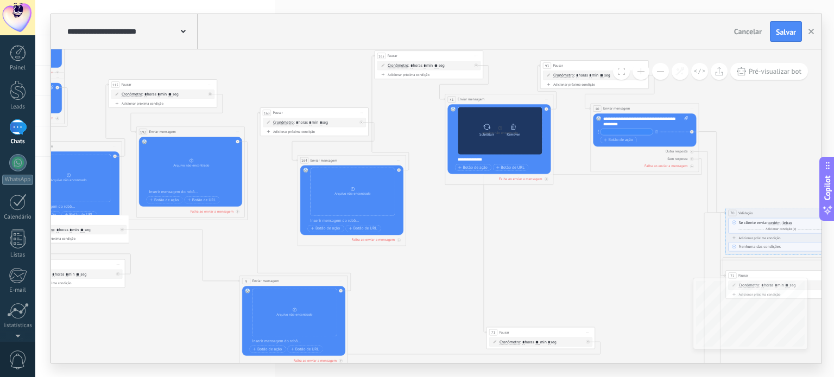
click at [486, 129] on icon at bounding box center [486, 127] width 8 height 8
click input "Upload" at bounding box center [0, 0] width 0 height 0
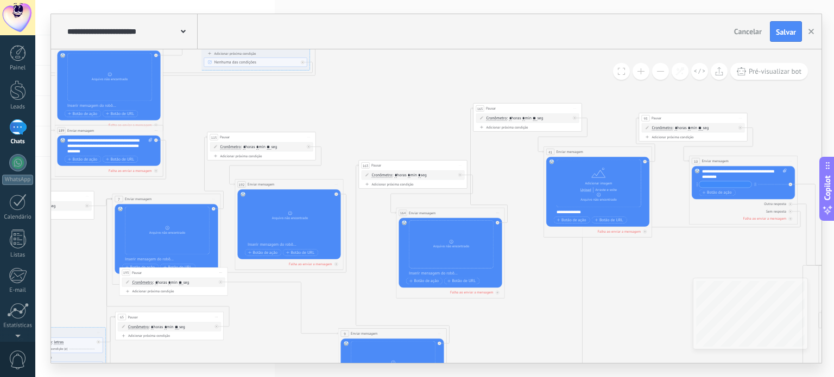
drag, startPoint x: 206, startPoint y: 291, endPoint x: 258, endPoint y: 311, distance: 56.0
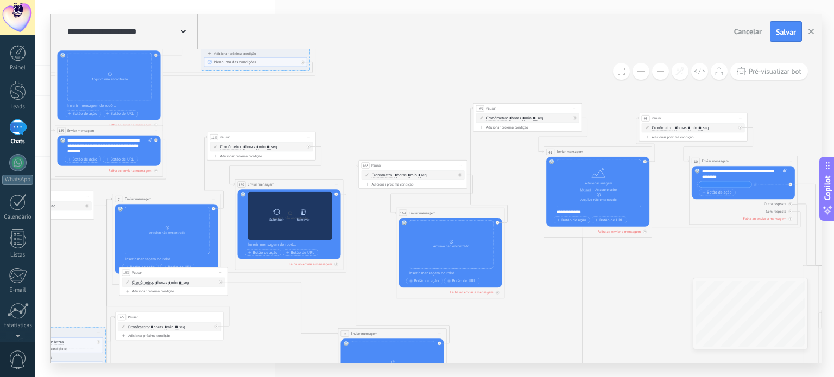
click at [278, 212] on icon at bounding box center [276, 212] width 8 height 8
click input "Upload" at bounding box center [0, 0] width 0 height 0
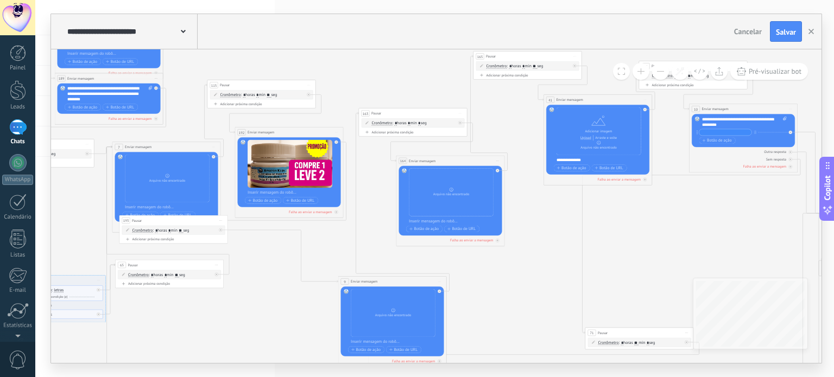
click at [663, 77] on button at bounding box center [660, 71] width 17 height 17
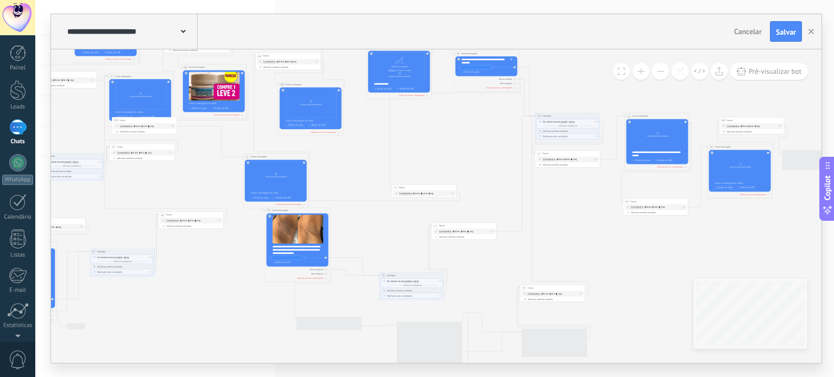
drag, startPoint x: 721, startPoint y: 173, endPoint x: 567, endPoint y: 76, distance: 182.2
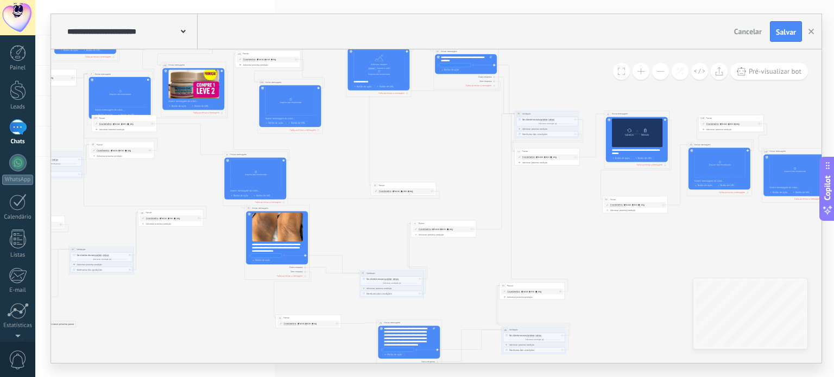
click at [625, 131] on div "Substituir" at bounding box center [629, 132] width 14 height 9
click input "Upload" at bounding box center [0, 0] width 0 height 0
click at [784, 32] on span "Salvar" at bounding box center [785, 32] width 20 height 8
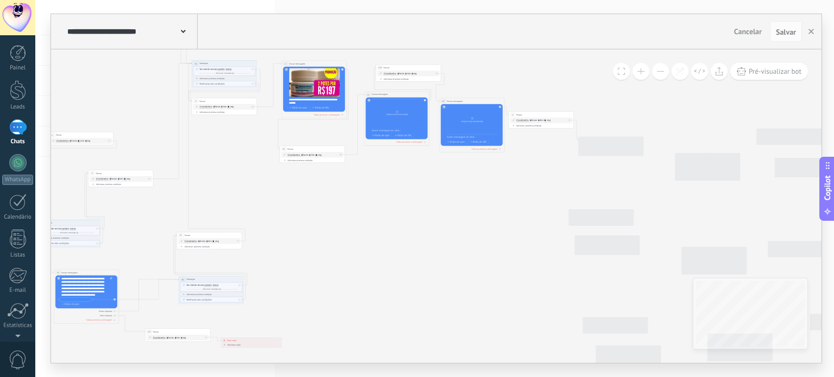
drag, startPoint x: 695, startPoint y: 246, endPoint x: 372, endPoint y: 196, distance: 326.8
click at [372, 196] on icon at bounding box center [677, 169] width 3010 height 664
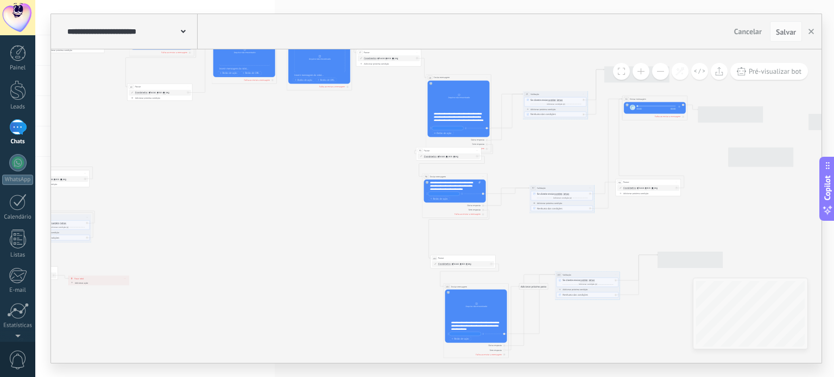
drag, startPoint x: 503, startPoint y: 224, endPoint x: 351, endPoint y: 162, distance: 164.6
click at [351, 162] on icon at bounding box center [525, 107] width 3010 height 665
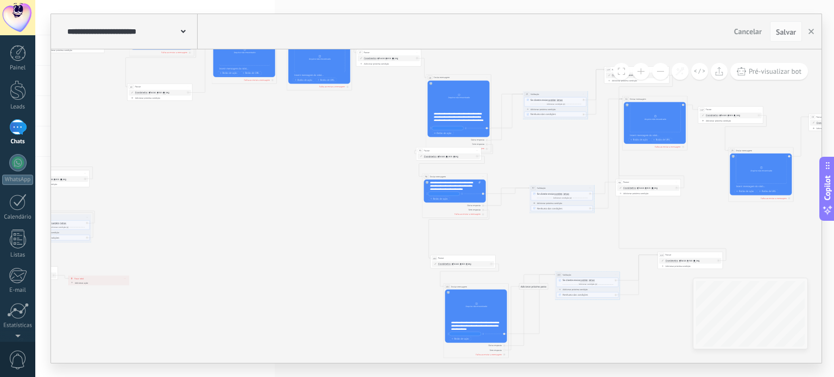
click at [641, 75] on button at bounding box center [640, 71] width 17 height 17
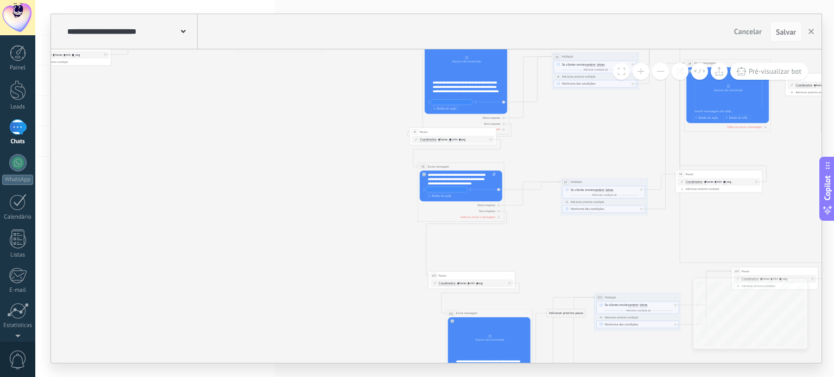
click at [641, 75] on button at bounding box center [640, 71] width 17 height 17
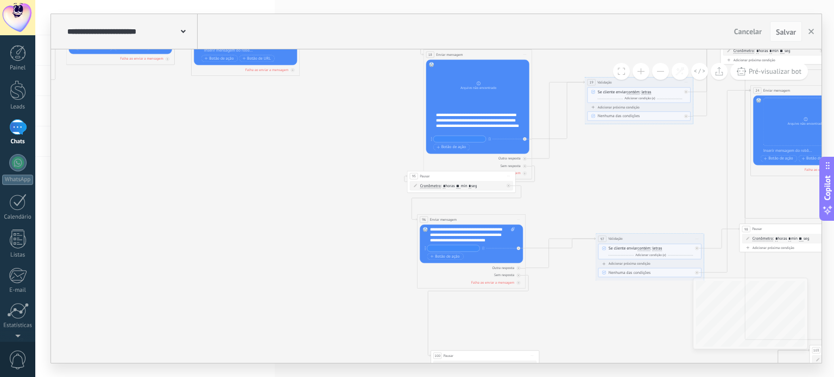
drag, startPoint x: 361, startPoint y: 141, endPoint x: 361, endPoint y: 152, distance: 11.4
click at [361, 150] on icon at bounding box center [589, 104] width 5017 height 1108
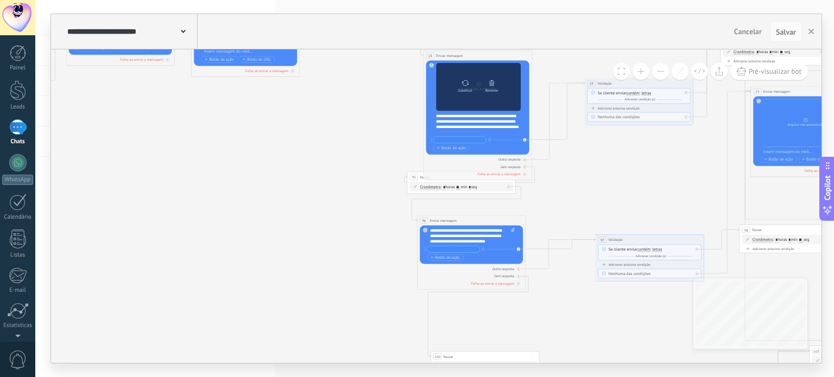
click at [473, 96] on div "Substituir Remover Converter para mensagem de voz" at bounding box center [477, 87] width 53 height 19
click at [463, 88] on div "Substituir" at bounding box center [464, 90] width 15 height 4
click input "Upload" at bounding box center [0, 0] width 0 height 0
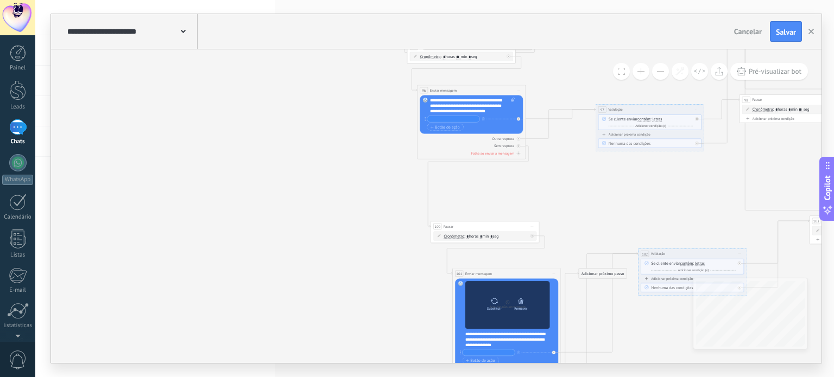
click at [491, 302] on icon at bounding box center [494, 301] width 8 height 8
click input "Upload" at bounding box center [0, 0] width 0 height 0
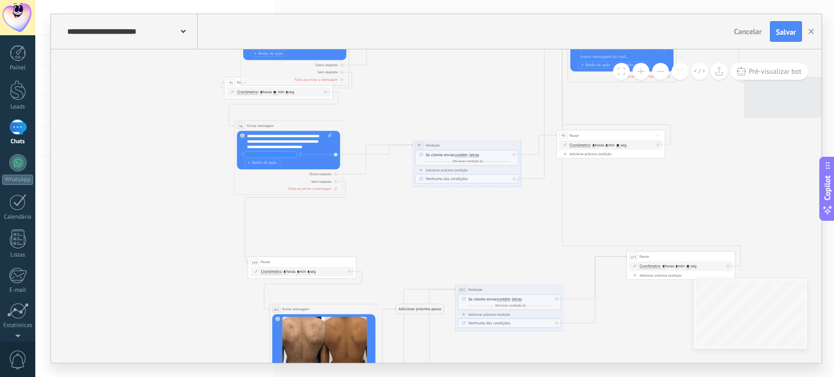
drag, startPoint x: 458, startPoint y: 229, endPoint x: 356, endPoint y: 241, distance: 102.8
click at [356, 241] on icon at bounding box center [406, 10] width 5017 height 1108
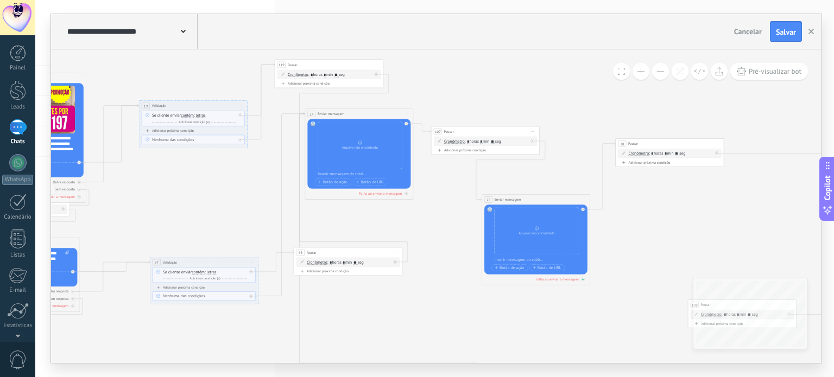
drag, startPoint x: 576, startPoint y: 231, endPoint x: 485, endPoint y: 286, distance: 105.9
click at [482, 292] on icon at bounding box center [143, 127] width 5017 height 1108
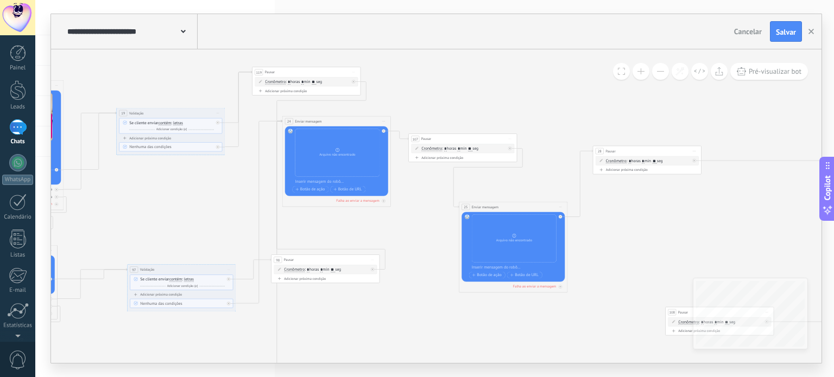
click at [658, 73] on button at bounding box center [660, 71] width 17 height 17
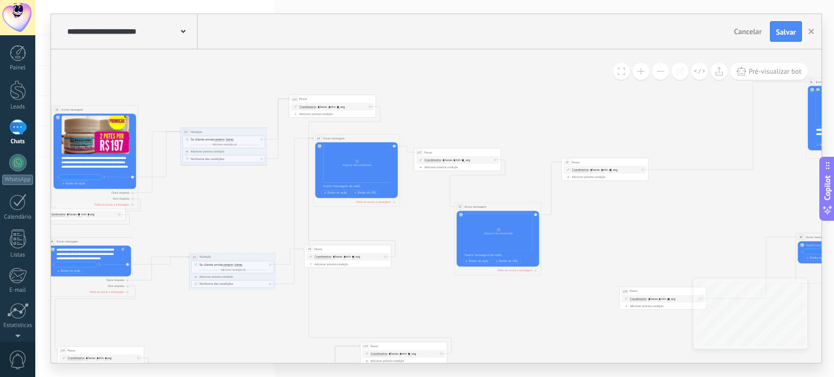
click at [658, 73] on button at bounding box center [660, 71] width 17 height 17
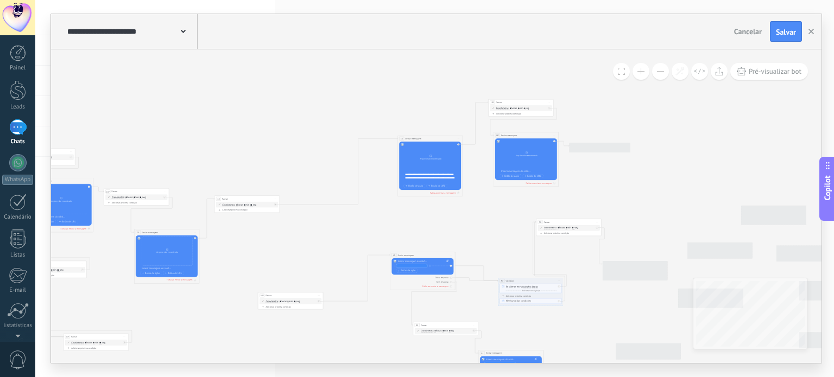
drag, startPoint x: 612, startPoint y: 127, endPoint x: 287, endPoint y: 166, distance: 327.4
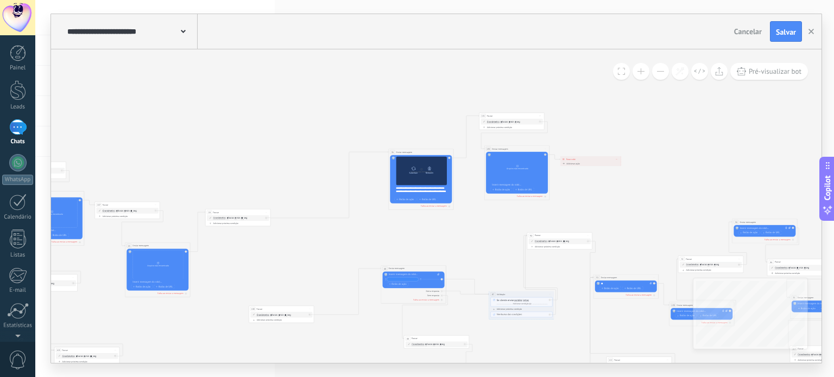
click at [413, 170] on icon at bounding box center [413, 169] width 5 height 4
click input "Upload" at bounding box center [0, 0] width 0 height 0
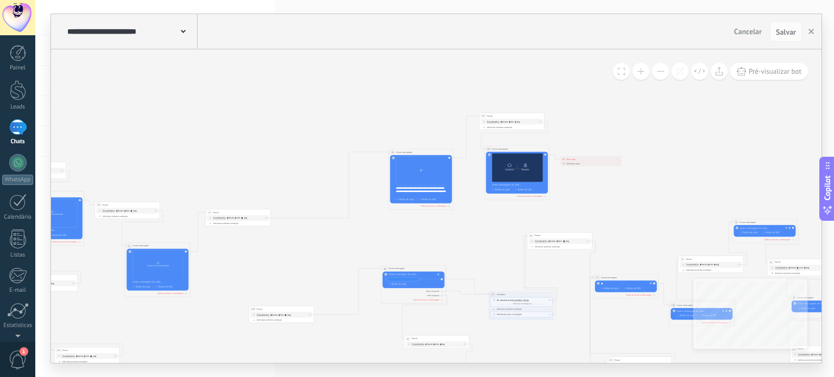
click at [507, 164] on icon at bounding box center [509, 165] width 5 height 4
click input "Upload" at bounding box center [0, 0] width 0 height 0
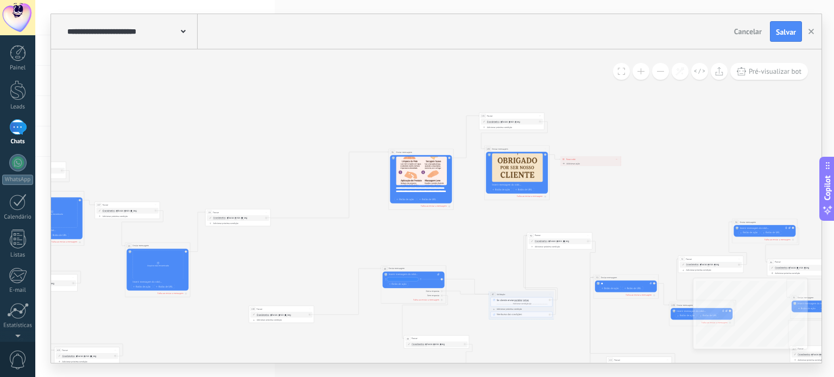
click at [779, 26] on button "Salvar" at bounding box center [785, 31] width 32 height 21
drag, startPoint x: 734, startPoint y: 125, endPoint x: 327, endPoint y: 106, distance: 407.4
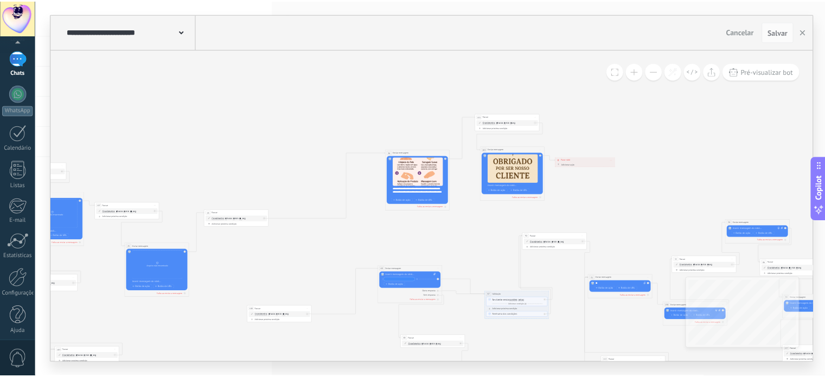
scroll to position [74, 0]
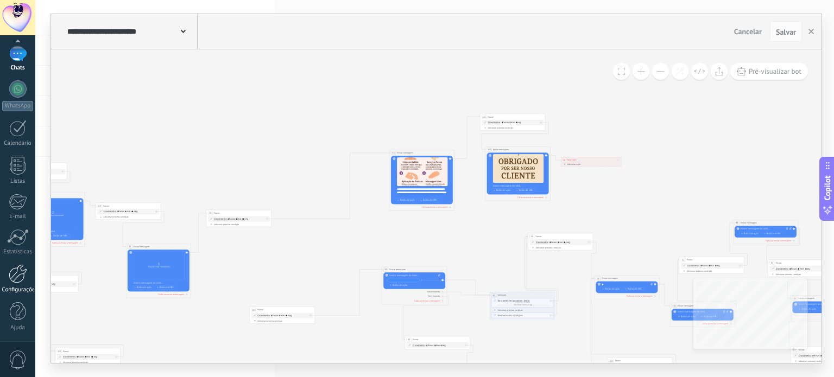
click at [26, 291] on div "Configurações" at bounding box center [17, 290] width 31 height 7
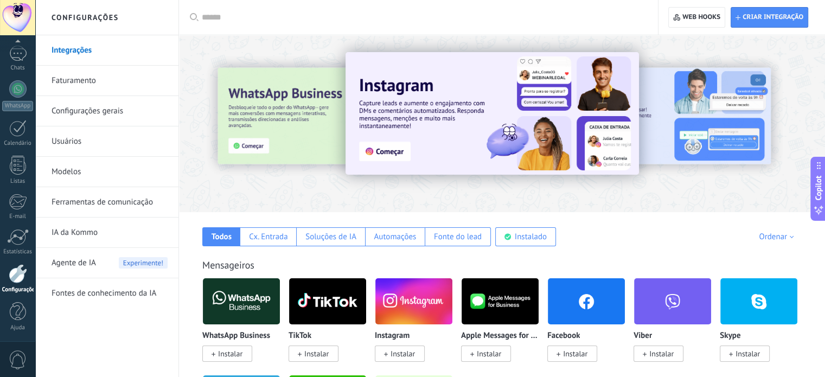
click at [74, 112] on link "Configurações gerais" at bounding box center [110, 111] width 116 height 30
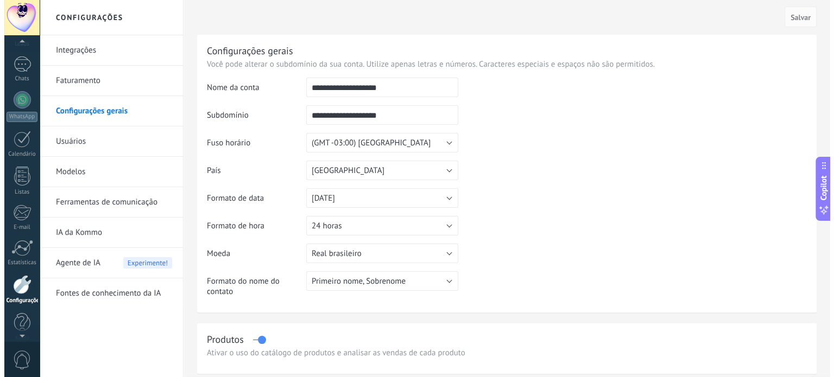
scroll to position [49, 0]
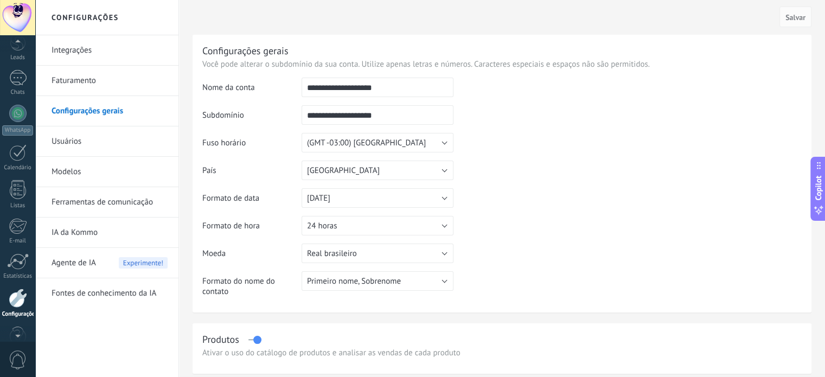
click at [26, 17] on div at bounding box center [17, 17] width 35 height 35
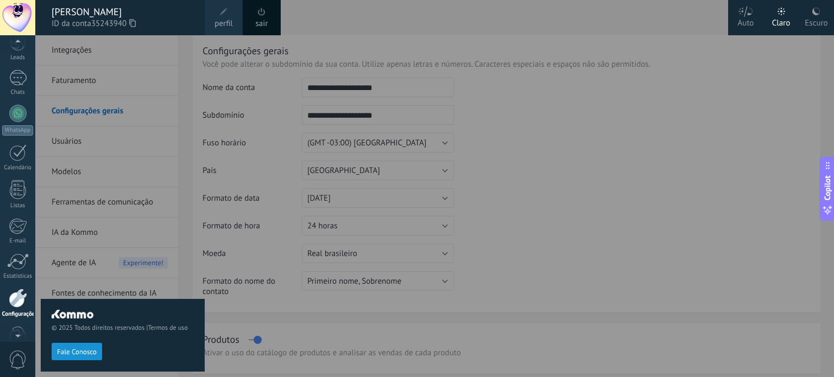
click at [814, 14] on use at bounding box center [816, 12] width 8 height 8
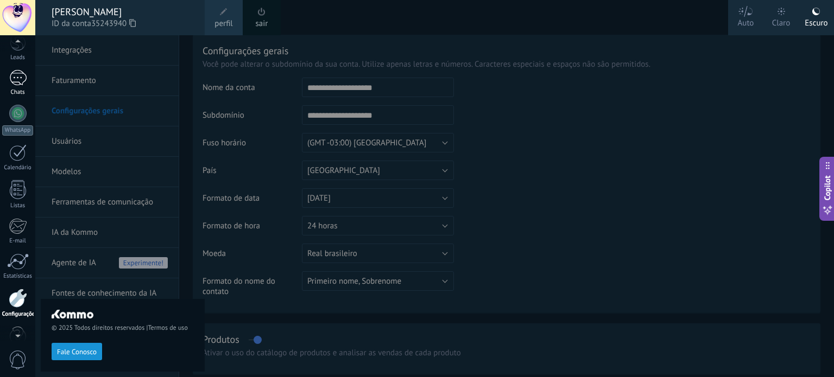
click at [20, 73] on div at bounding box center [17, 78] width 17 height 16
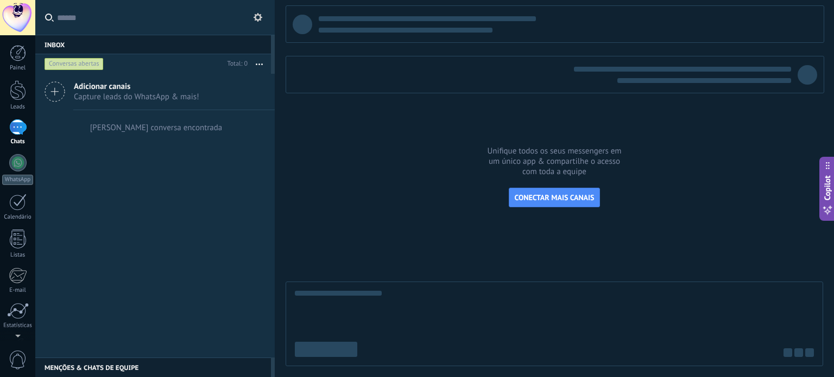
click at [266, 16] on label at bounding box center [154, 17] width 239 height 35
click at [266, 16] on input "text" at bounding box center [161, 17] width 209 height 35
click at [262, 16] on button at bounding box center [257, 17] width 13 height 13
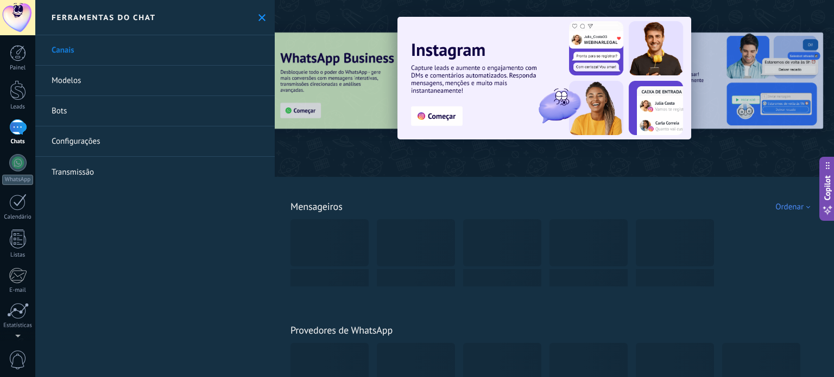
click at [73, 110] on link "Bots" at bounding box center [154, 111] width 239 height 30
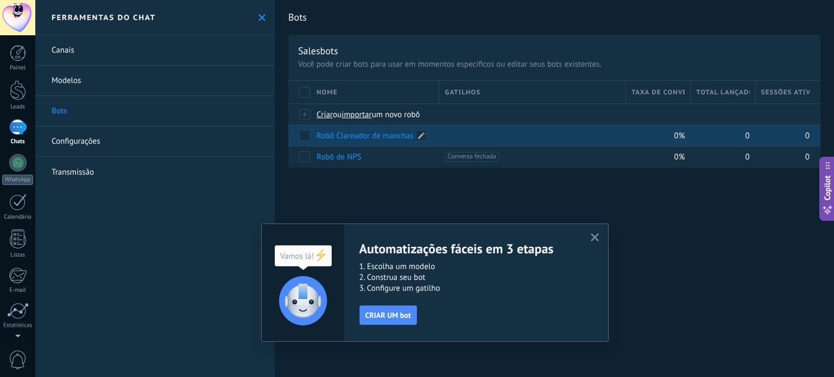
click at [358, 137] on link "Robô Clareador de manchas" at bounding box center [364, 136] width 97 height 10
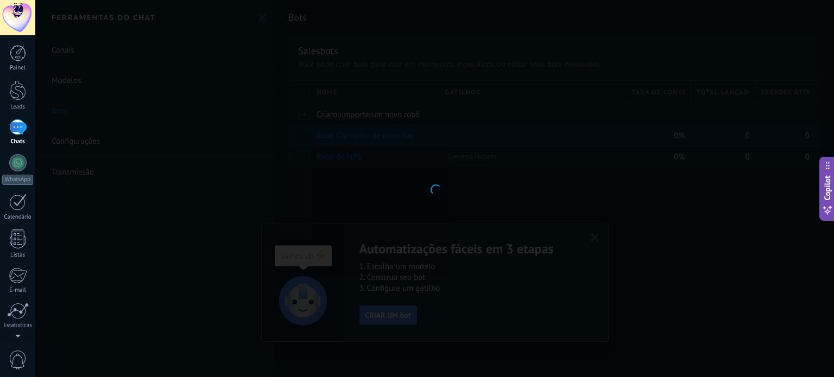
type input "**********"
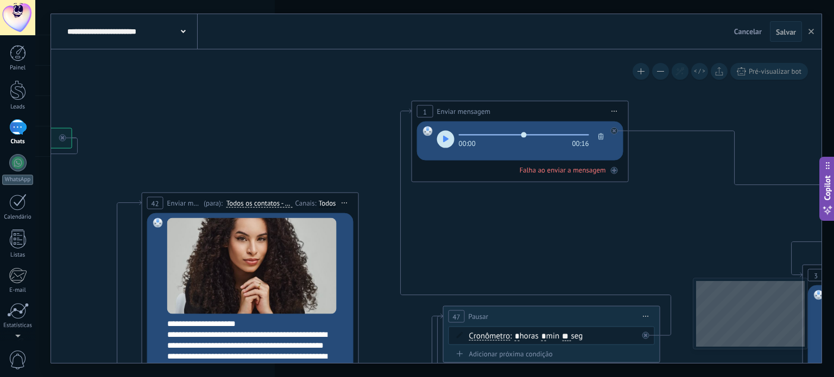
click at [438, 138] on button "button" at bounding box center [445, 139] width 17 height 17
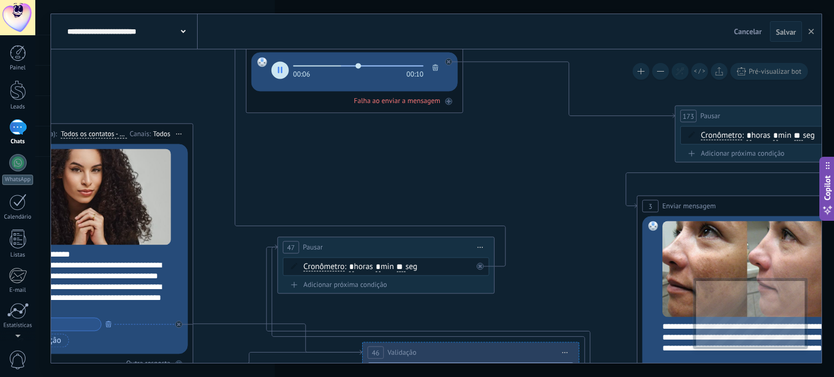
drag, startPoint x: 660, startPoint y: 244, endPoint x: 410, endPoint y: 138, distance: 271.6
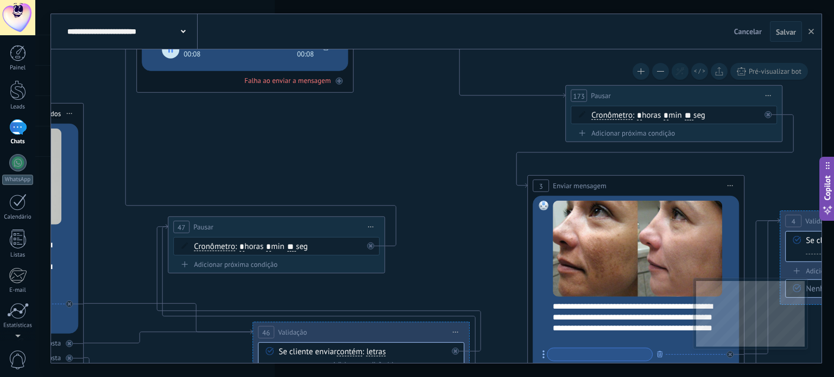
drag, startPoint x: 466, startPoint y: 198, endPoint x: 465, endPoint y: 209, distance: 11.4
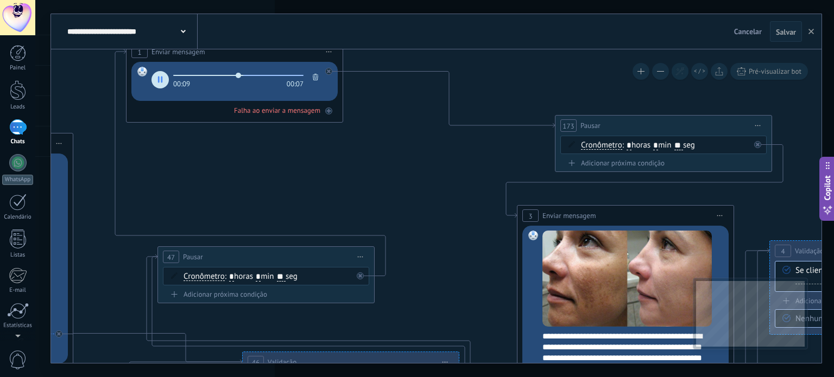
click at [661, 70] on button at bounding box center [660, 71] width 17 height 17
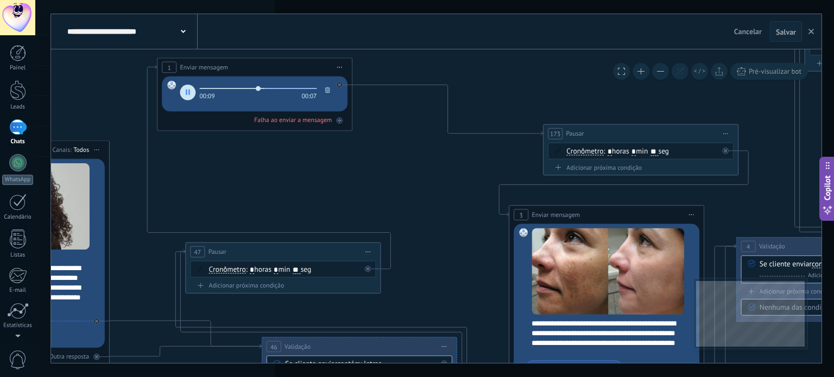
click at [661, 70] on button at bounding box center [660, 71] width 17 height 17
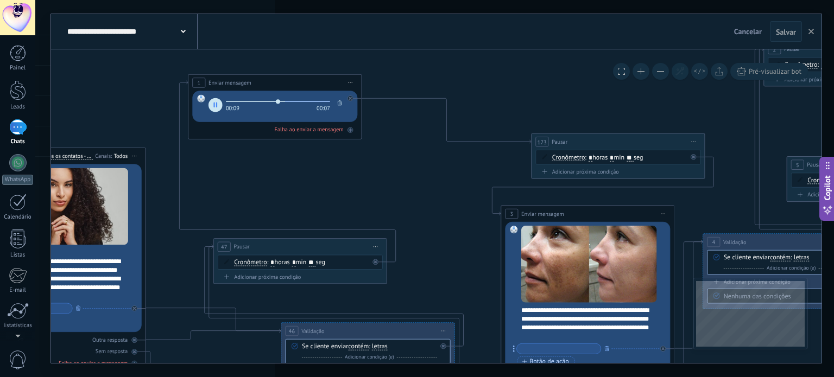
click at [661, 70] on button at bounding box center [660, 71] width 17 height 17
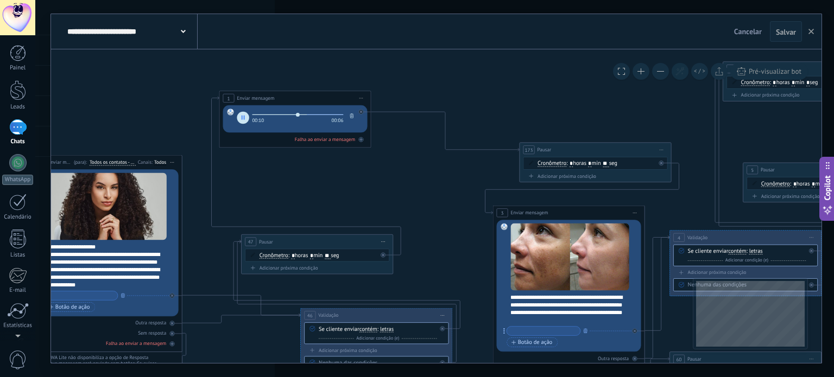
click at [661, 70] on button at bounding box center [660, 71] width 17 height 17
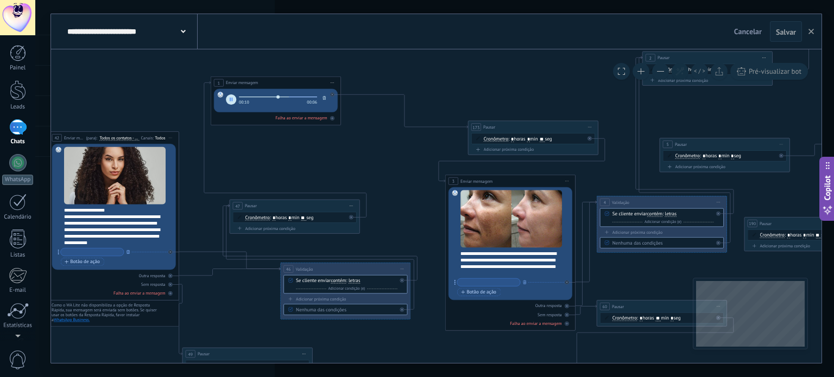
drag, startPoint x: 469, startPoint y: 84, endPoint x: 441, endPoint y: 90, distance: 29.4
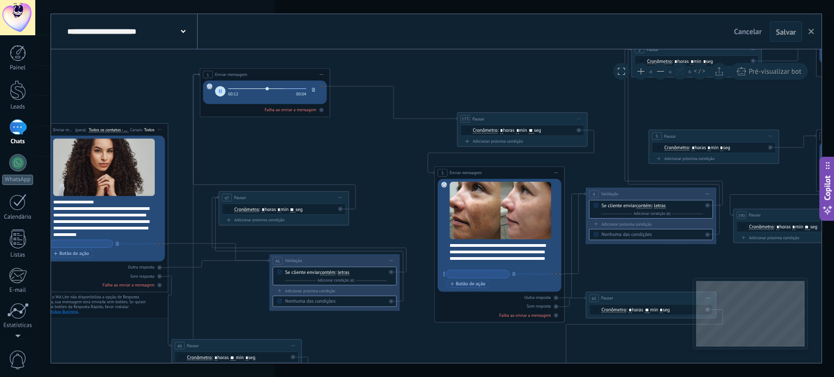
type input "****"
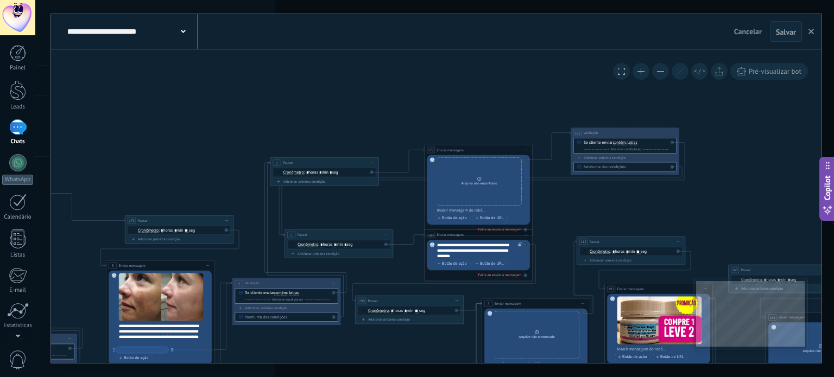
click at [0, 0] on icon at bounding box center [0, 0] width 0 height 0
click input "Upload" at bounding box center [0, 0] width 0 height 0
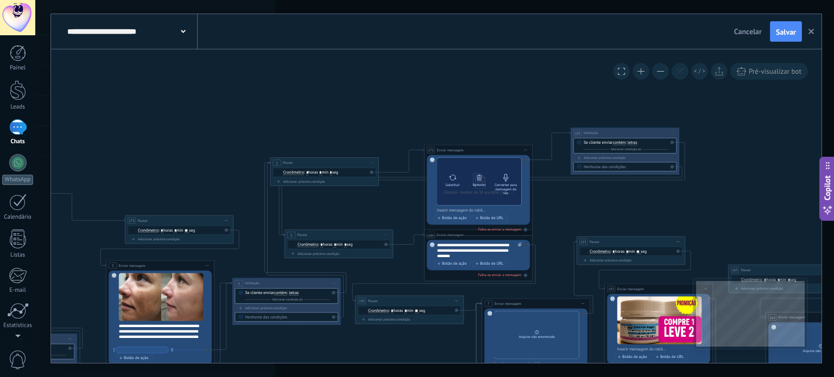
click at [504, 181] on icon at bounding box center [505, 178] width 5 height 8
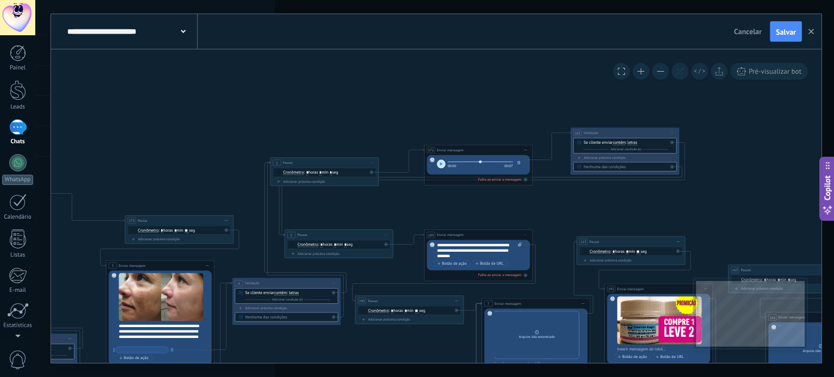
click at [442, 166] on button "button" at bounding box center [441, 164] width 9 height 9
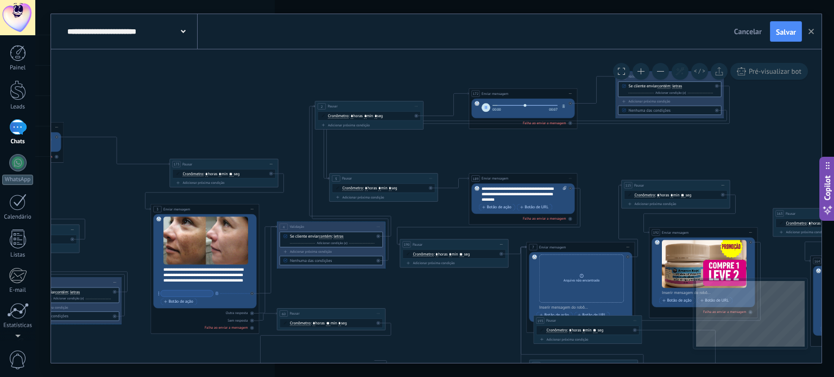
drag, startPoint x: 626, startPoint y: 212, endPoint x: 621, endPoint y: 151, distance: 61.0
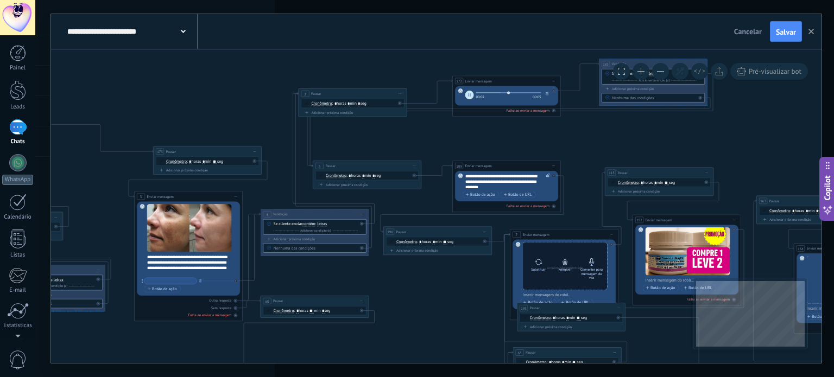
click at [540, 265] on icon at bounding box center [538, 262] width 8 height 8
click input "Upload" at bounding box center [0, 0] width 0 height 0
type input "****"
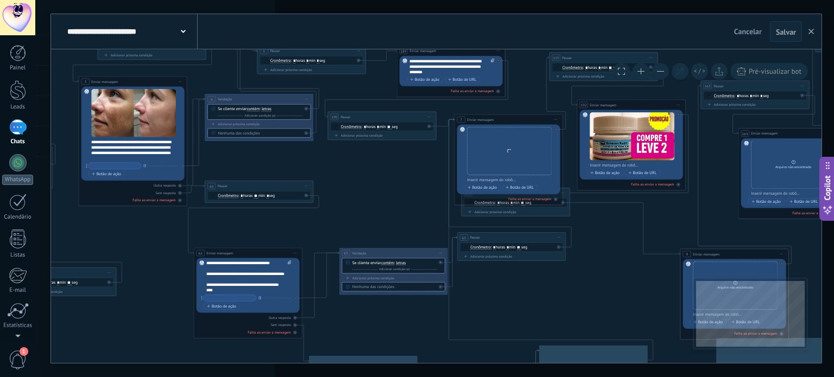
drag, startPoint x: 538, startPoint y: 124, endPoint x: 515, endPoint y: 78, distance: 51.7
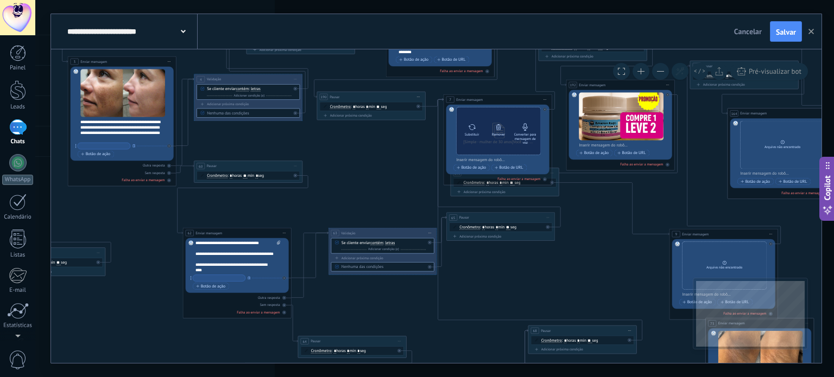
click at [521, 134] on div "Converter para mensagem de voz" at bounding box center [524, 138] width 23 height 12
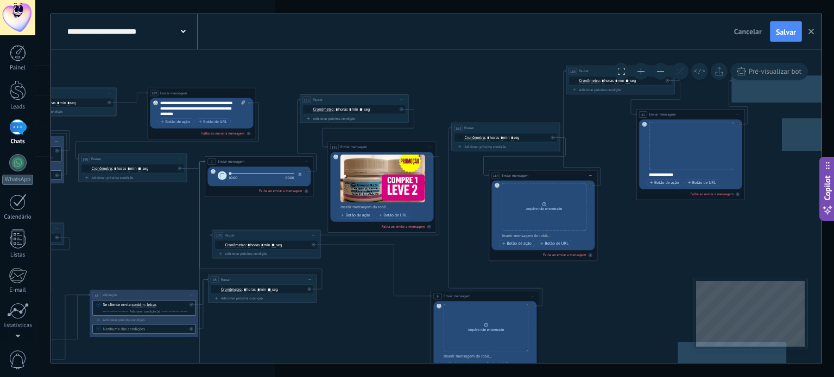
drag, startPoint x: 598, startPoint y: 251, endPoint x: 330, endPoint y: 300, distance: 271.9
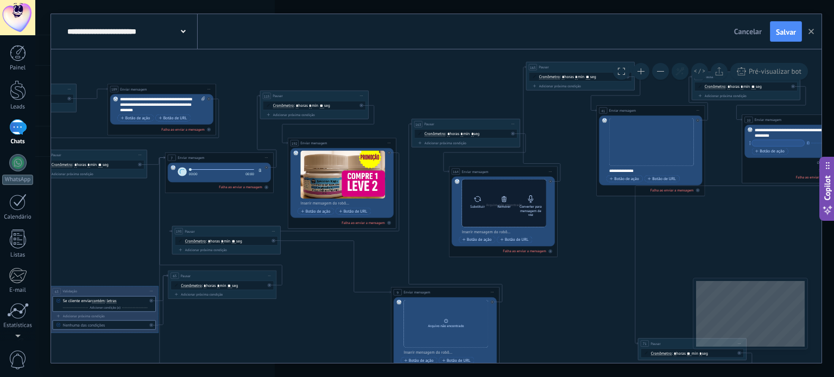
click at [475, 203] on div at bounding box center [477, 199] width 8 height 11
click input "Upload" at bounding box center [0, 0] width 0 height 0
click at [532, 206] on div "Converter para mensagem de voz" at bounding box center [530, 211] width 23 height 12
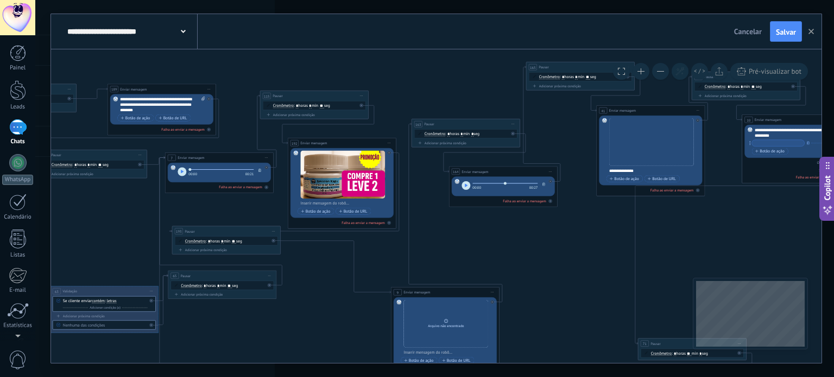
click at [465, 187] on span "button" at bounding box center [466, 185] width 3 height 4
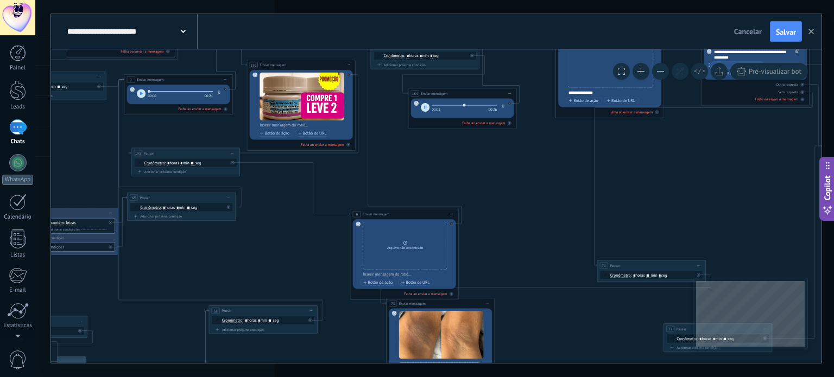
drag, startPoint x: 521, startPoint y: 192, endPoint x: 516, endPoint y: 186, distance: 7.7
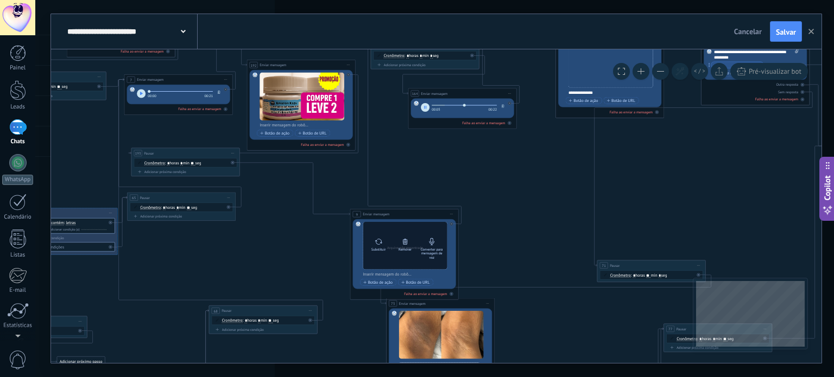
click at [378, 240] on icon at bounding box center [378, 242] width 8 height 8
click input "Upload" at bounding box center [0, 0] width 0 height 0
type input "*****"
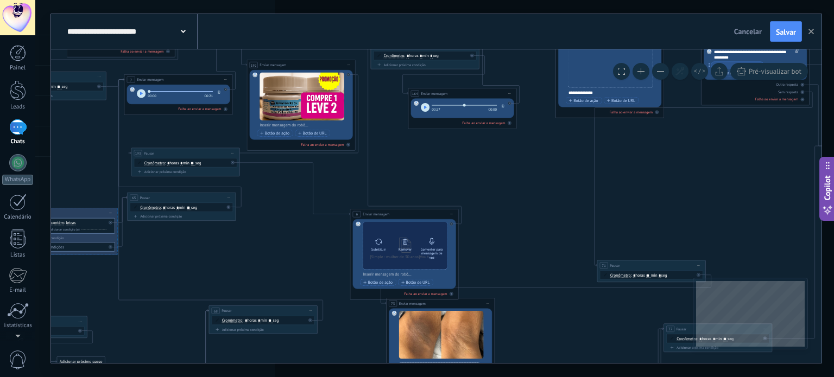
click at [431, 248] on div "Converter para mensagem de voz" at bounding box center [431, 253] width 23 height 12
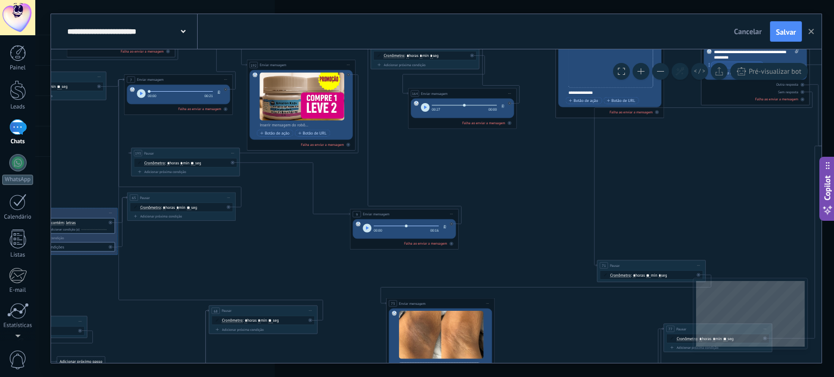
click at [366, 230] on button "button" at bounding box center [366, 228] width 9 height 9
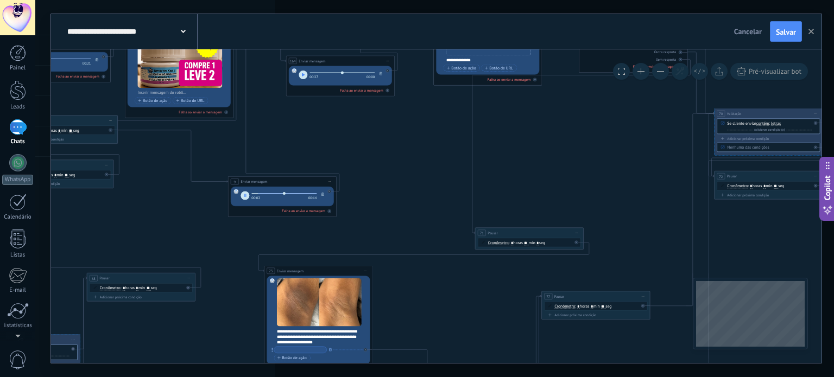
drag, startPoint x: 540, startPoint y: 221, endPoint x: 418, endPoint y: 188, distance: 126.4
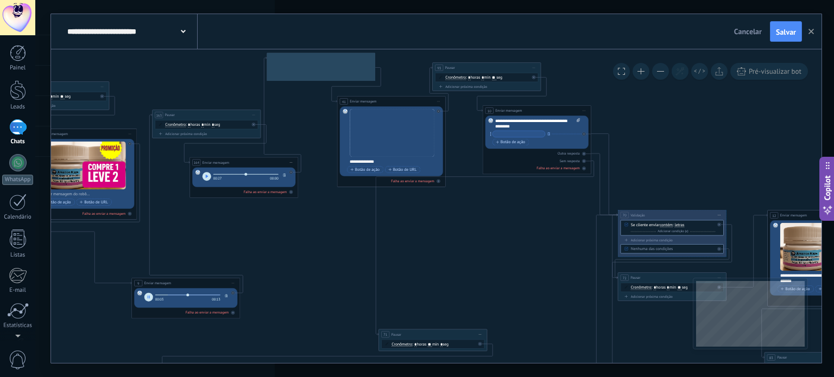
drag, startPoint x: 344, startPoint y: 256, endPoint x: 370, endPoint y: 221, distance: 43.1
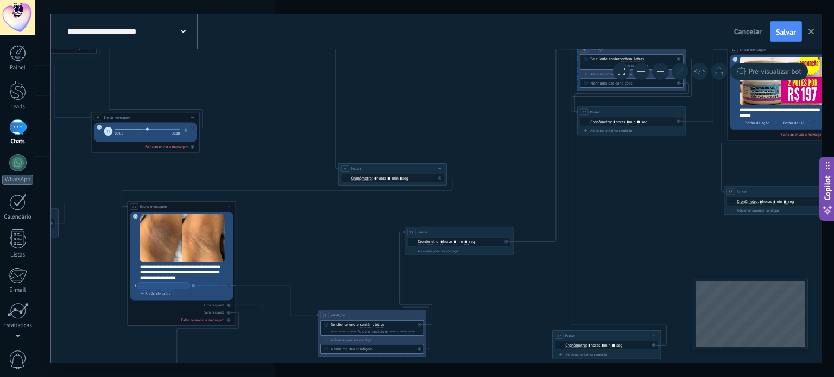
drag, startPoint x: 502, startPoint y: 295, endPoint x: 462, endPoint y: 136, distance: 163.3
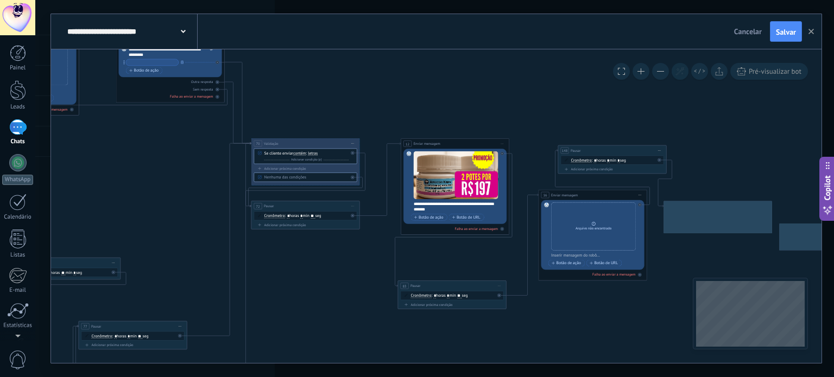
drag, startPoint x: 497, startPoint y: 143, endPoint x: 171, endPoint y: 237, distance: 339.5
type input "****"
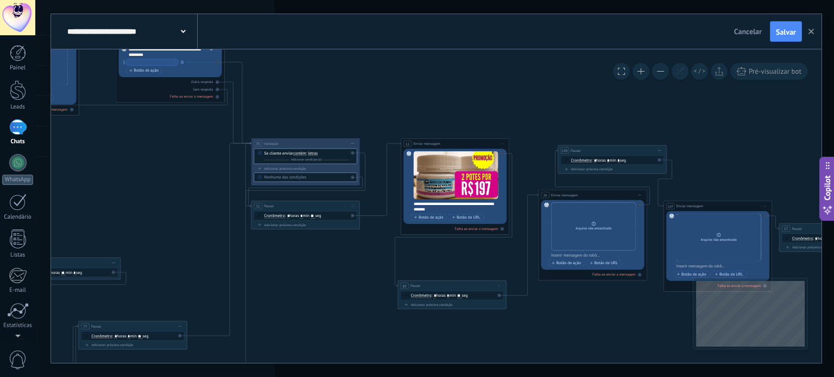
click at [657, 76] on button at bounding box center [660, 71] width 17 height 17
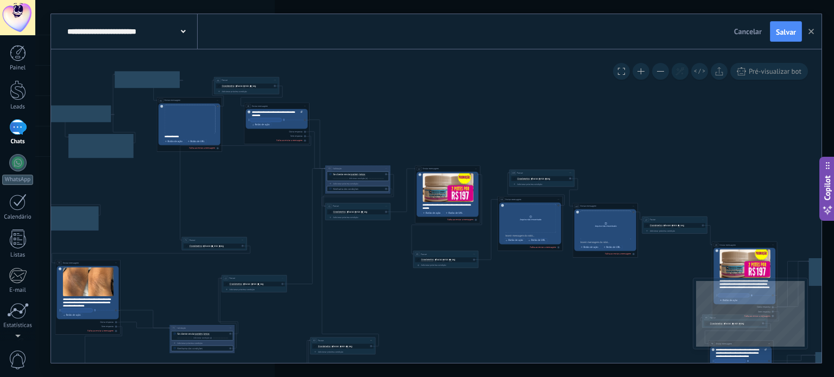
drag, startPoint x: 456, startPoint y: 69, endPoint x: 483, endPoint y: 49, distance: 33.4
click at [483, 49] on icon at bounding box center [811, 274] width 3010 height 664
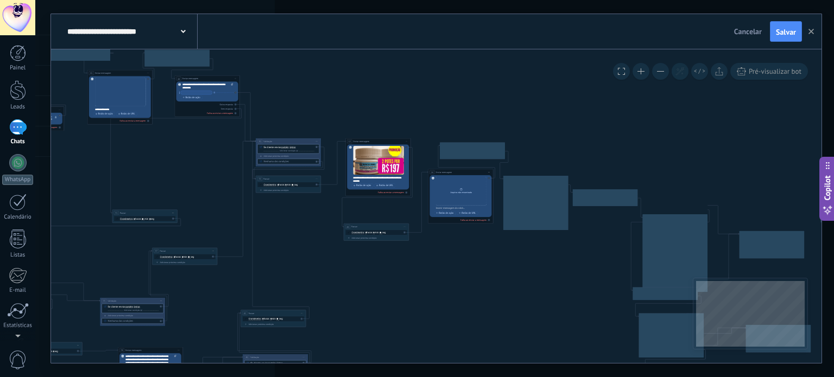
drag, startPoint x: 503, startPoint y: 150, endPoint x: 204, endPoint y: 317, distance: 342.3
click at [204, 317] on icon at bounding box center [741, 247] width 3010 height 664
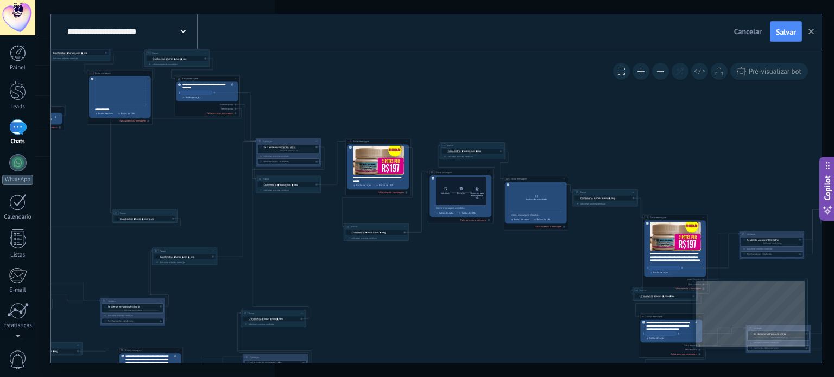
click at [445, 189] on icon at bounding box center [445, 189] width 5 height 4
click input "Upload" at bounding box center [0, 0] width 0 height 0
click at [476, 192] on div "Converter para mensagem de voz" at bounding box center [477, 196] width 14 height 8
click at [438, 182] on button "button" at bounding box center [438, 180] width 5 height 5
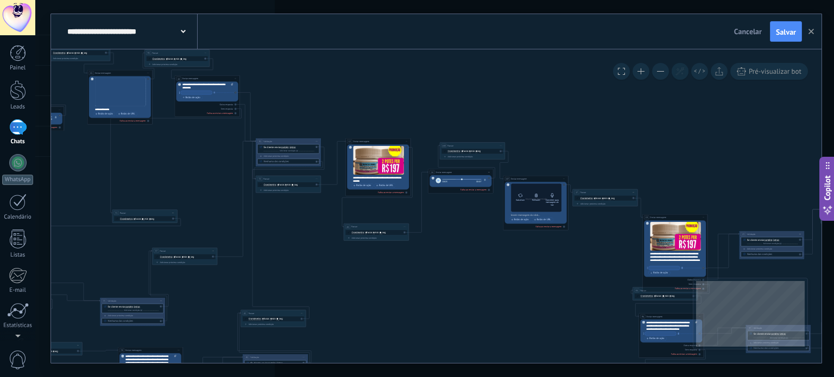
click at [519, 197] on icon at bounding box center [520, 195] width 5 height 4
click input "Upload" at bounding box center [0, 0] width 0 height 0
type input "****"
click at [554, 199] on div "Converter para mensagem de voz" at bounding box center [552, 203] width 14 height 8
click at [512, 185] on button "button" at bounding box center [513, 187] width 5 height 5
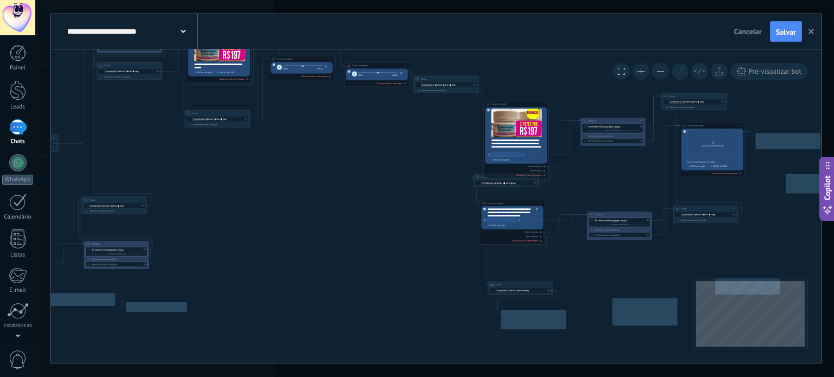
drag, startPoint x: 644, startPoint y: 175, endPoint x: 486, endPoint y: 65, distance: 192.4
click at [486, 65] on icon at bounding box center [583, 133] width 3010 height 664
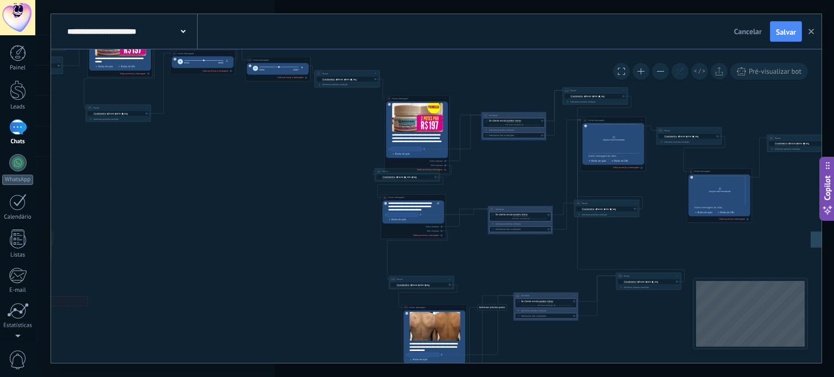
drag, startPoint x: 618, startPoint y: 177, endPoint x: 486, endPoint y: 164, distance: 132.0
click at [489, 164] on icon at bounding box center [484, 127] width 3010 height 665
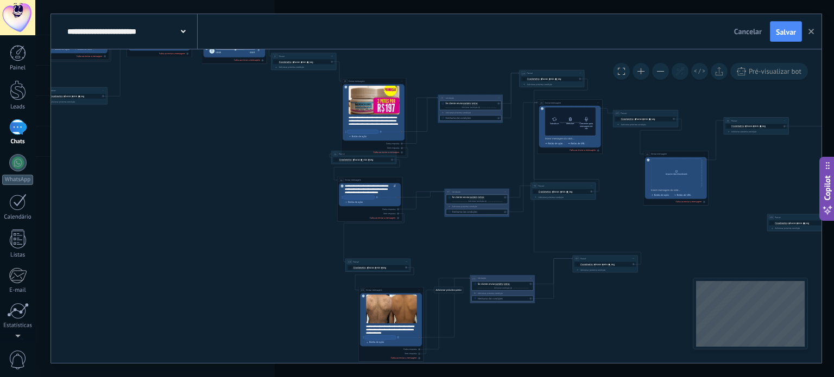
click at [556, 120] on icon at bounding box center [554, 119] width 5 height 4
click input "Upload" at bounding box center [0, 0] width 0 height 0
type input "****"
click at [585, 124] on div "Converter para mensagem de voz" at bounding box center [586, 127] width 14 height 8
click at [547, 110] on icon "button" at bounding box center [547, 111] width 2 height 2
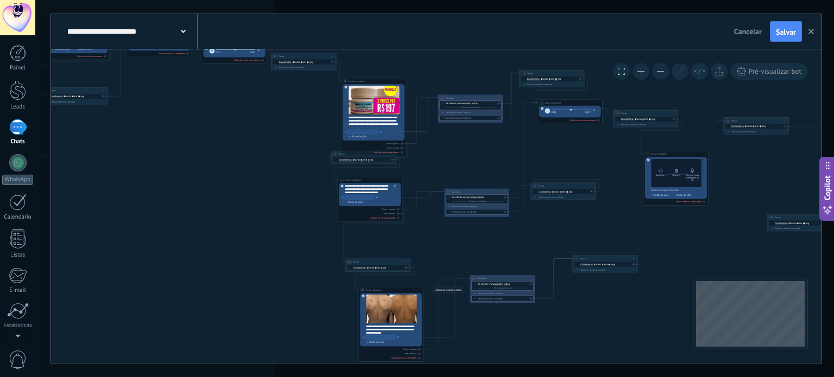
click at [662, 170] on icon at bounding box center [660, 170] width 5 height 4
click input "Upload" at bounding box center [0, 0] width 0 height 0
click at [695, 176] on div "Converter para mensagem de voz" at bounding box center [692, 178] width 14 height 8
type input "****"
click at [653, 162] on icon "button" at bounding box center [653, 162] width 2 height 2
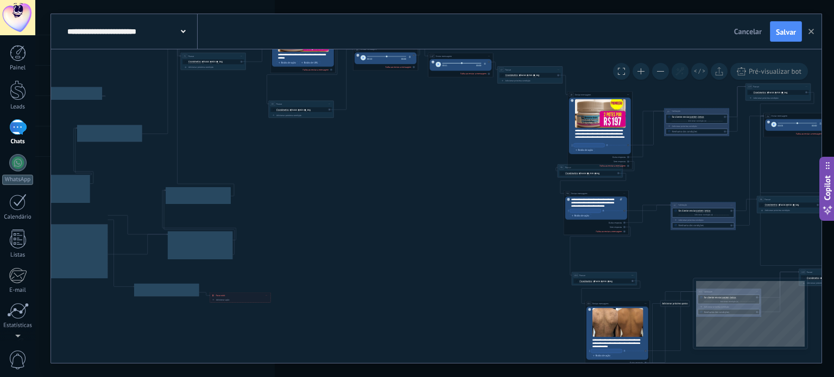
type input "***"
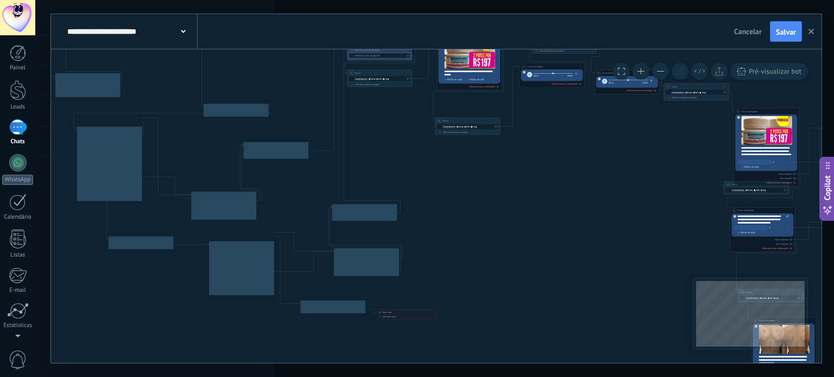
drag, startPoint x: 224, startPoint y: 203, endPoint x: 700, endPoint y: 240, distance: 477.9
click at [693, 238] on icon at bounding box center [833, 140] width 3010 height 665
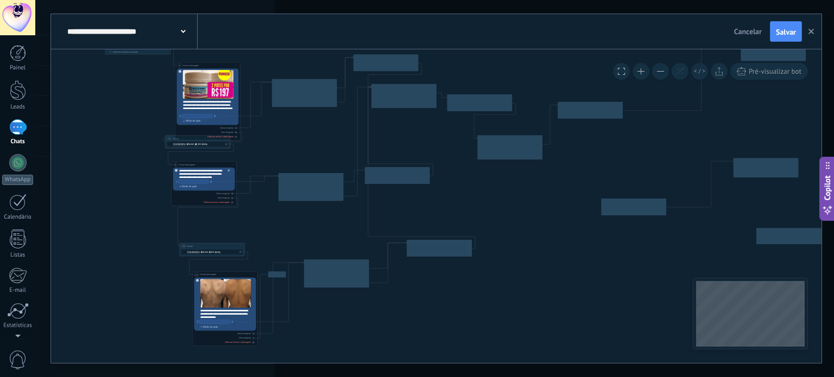
drag, startPoint x: 48, startPoint y: 163, endPoint x: 59, endPoint y: 108, distance: 56.5
click at [5, 115] on body ".abccls-1,.abccls-2{fill-rule:evenodd}.abccls-2{fill:#fff} .abfcls-1{fill:none}…" at bounding box center [417, 188] width 834 height 377
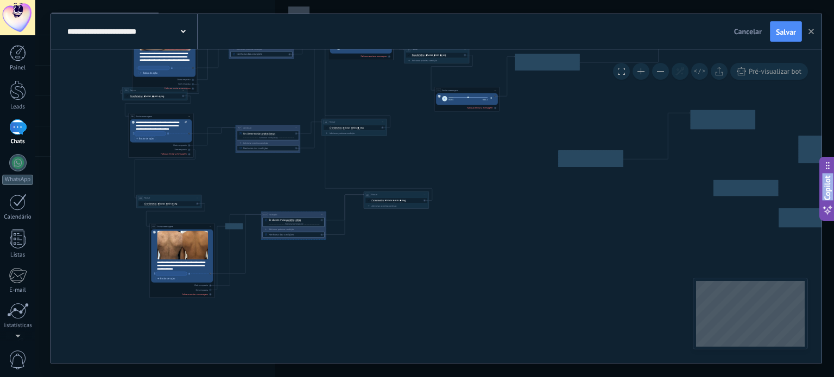
click at [519, 244] on icon at bounding box center [231, 47] width 3010 height 665
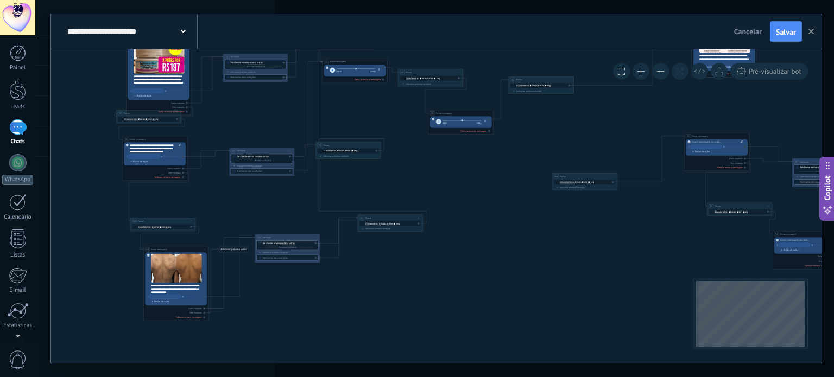
click at [436, 121] on button "button" at bounding box center [438, 121] width 5 height 5
click at [437, 121] on icon "button" at bounding box center [438, 121] width 2 height 2
drag, startPoint x: 552, startPoint y: 125, endPoint x: 634, endPoint y: 105, distance: 84.5
click at [599, 117] on icon at bounding box center [225, 69] width 3010 height 665
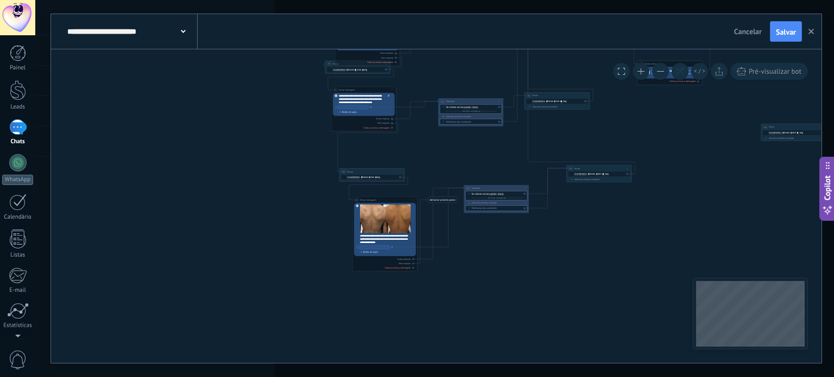
click at [790, 22] on button "Salvar" at bounding box center [785, 31] width 32 height 21
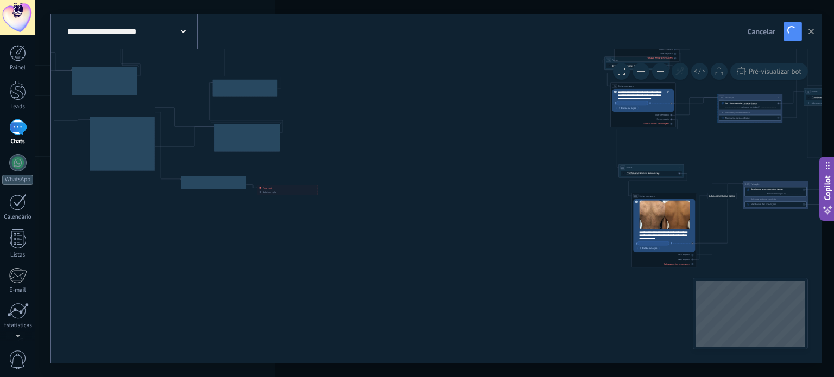
type input "****"
drag, startPoint x: 207, startPoint y: 167, endPoint x: 571, endPoint y: 173, distance: 363.6
click at [571, 171] on icon at bounding box center [713, 16] width 3010 height 665
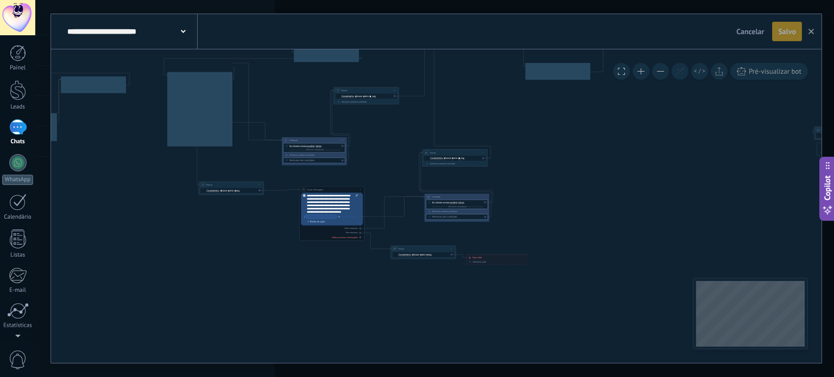
drag, startPoint x: 360, startPoint y: 297, endPoint x: 466, endPoint y: 330, distance: 110.5
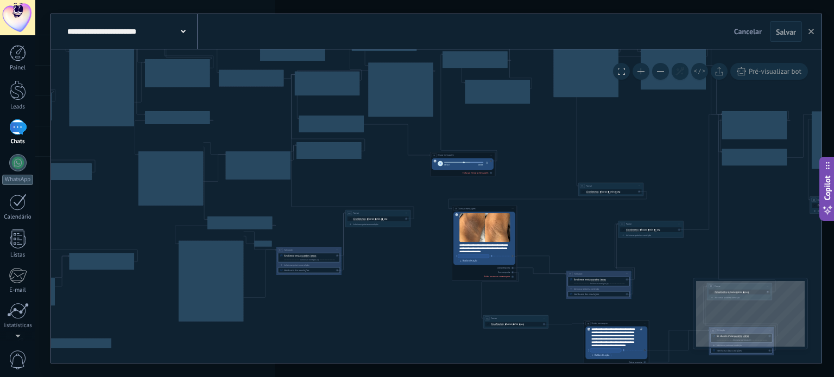
drag, startPoint x: 334, startPoint y: 265, endPoint x: 460, endPoint y: 276, distance: 125.8
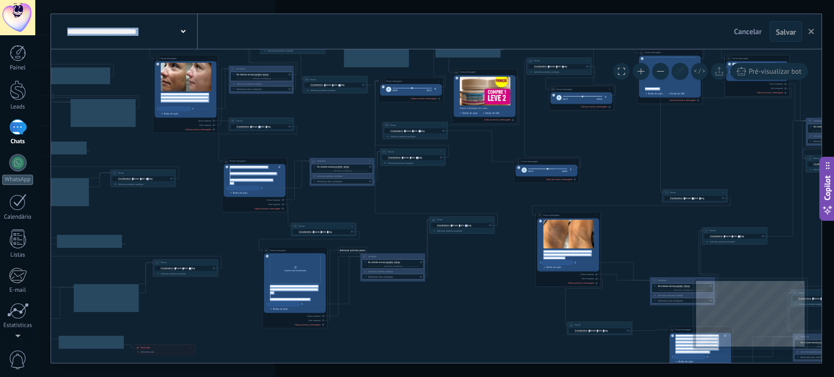
click at [642, 72] on button at bounding box center [640, 71] width 17 height 17
click at [641, 72] on button at bounding box center [640, 71] width 17 height 17
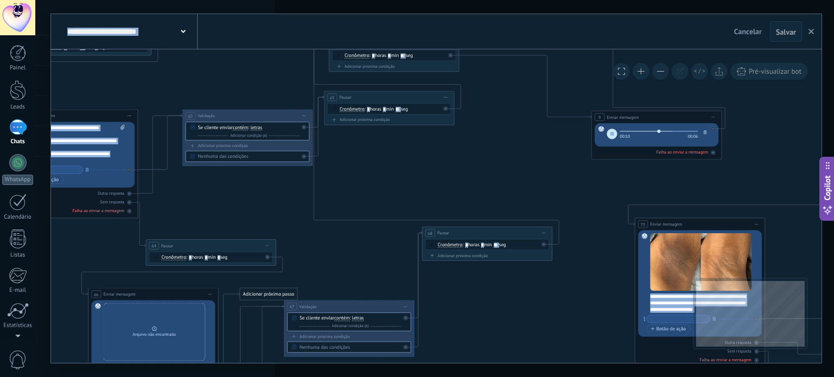
drag, startPoint x: 366, startPoint y: 250, endPoint x: 534, endPoint y: 147, distance: 196.8
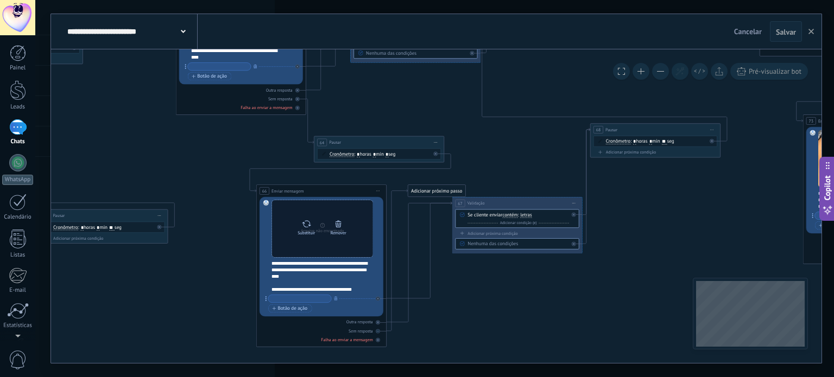
click at [308, 219] on icon at bounding box center [306, 223] width 9 height 9
click input "Upload" at bounding box center [0, 0] width 0 height 0
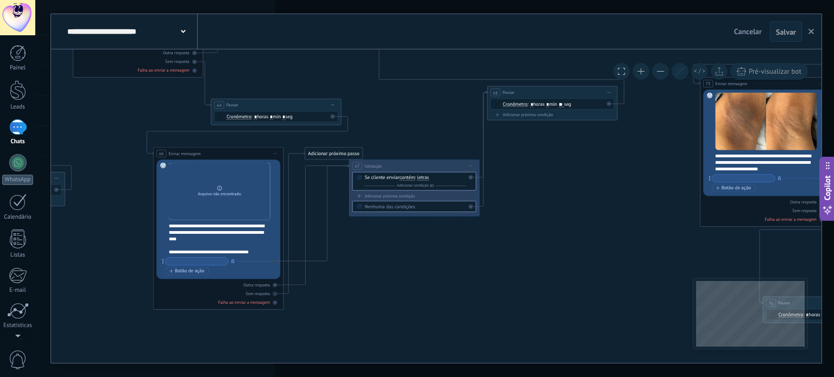
drag, startPoint x: 373, startPoint y: 174, endPoint x: 653, endPoint y: 162, distance: 280.3
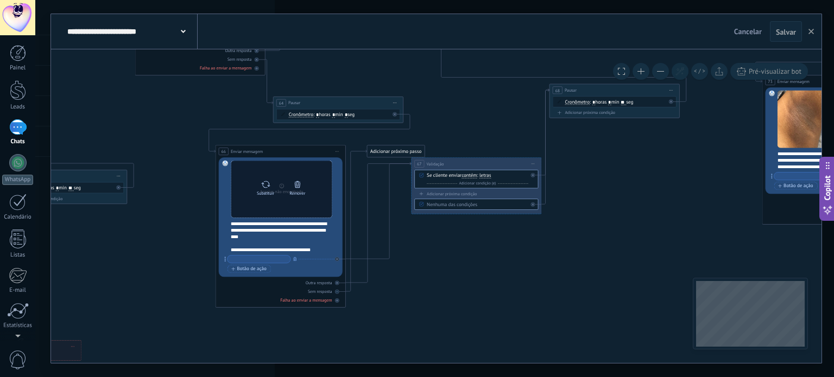
click at [265, 186] on icon at bounding box center [264, 184] width 9 height 9
click input "Upload" at bounding box center [0, 0] width 0 height 0
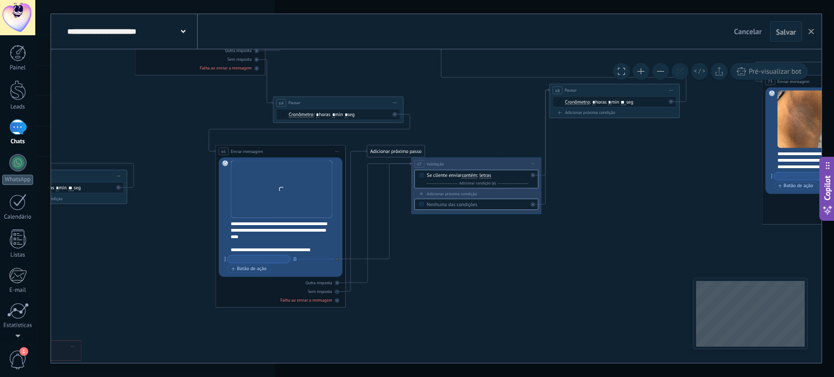
click at [664, 69] on button at bounding box center [660, 71] width 17 height 17
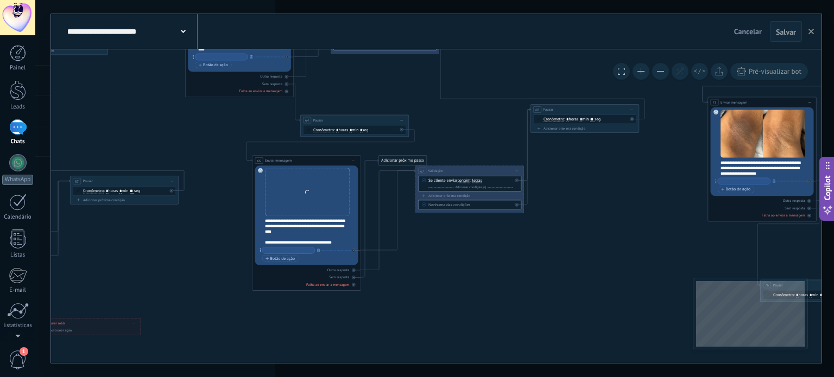
click at [664, 69] on button at bounding box center [660, 71] width 17 height 17
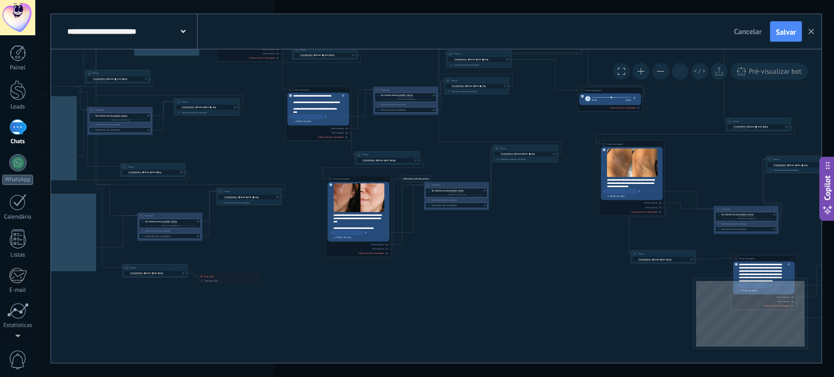
click at [662, 69] on button at bounding box center [660, 71] width 17 height 17
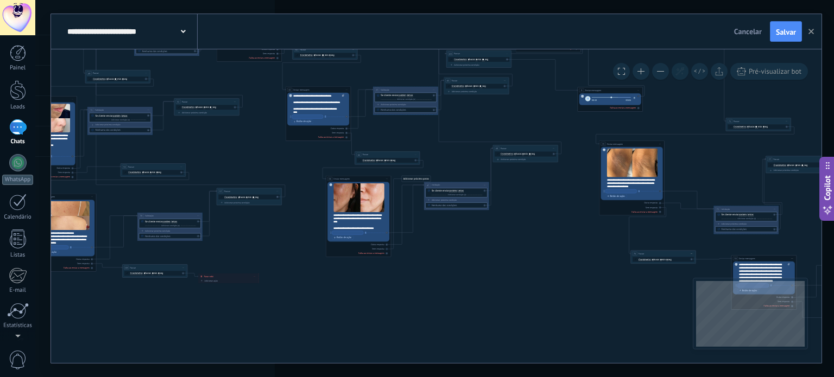
drag, startPoint x: 265, startPoint y: 287, endPoint x: 449, endPoint y: 355, distance: 197.0
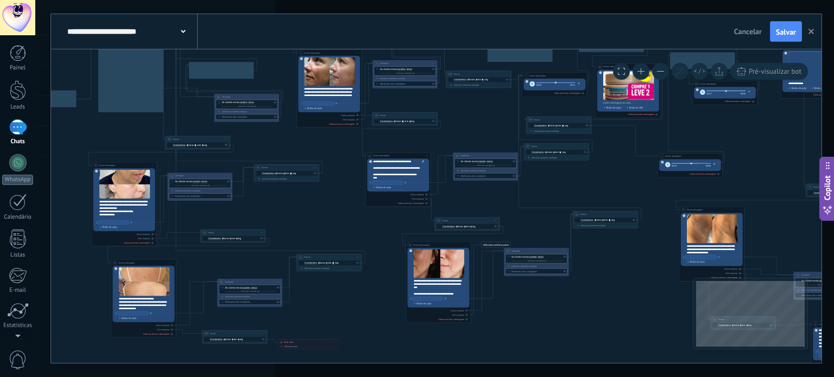
drag, startPoint x: 267, startPoint y: 159, endPoint x: 341, endPoint y: 218, distance: 94.6
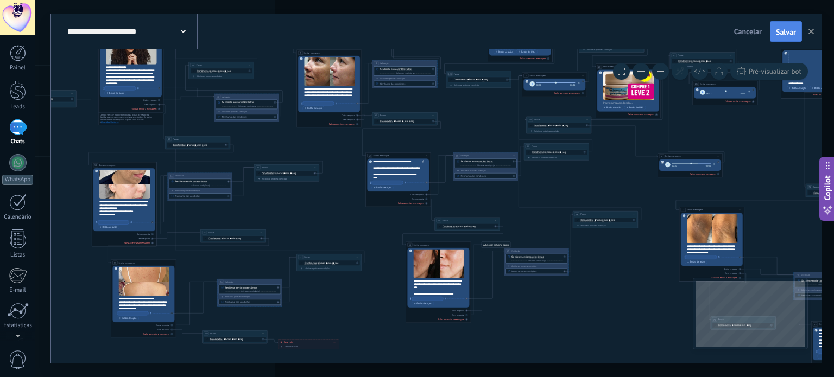
click at [794, 32] on span "Salvar" at bounding box center [785, 32] width 20 height 8
click at [20, 136] on link "Chats" at bounding box center [17, 132] width 35 height 26
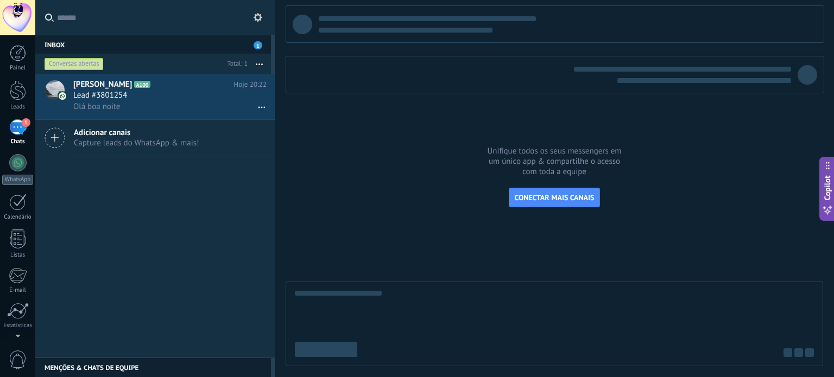
click at [257, 20] on use at bounding box center [257, 17] width 9 height 9
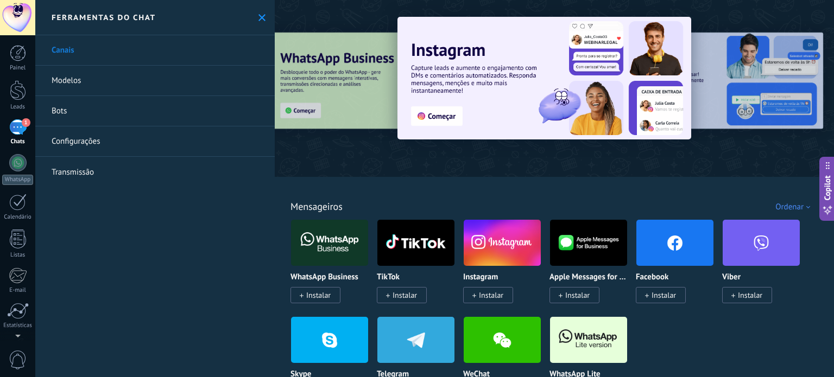
click at [54, 107] on link "Bots" at bounding box center [154, 111] width 239 height 30
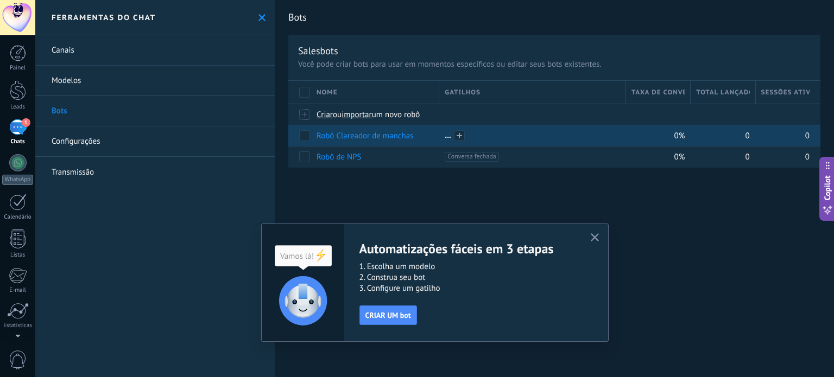
click at [458, 132] on span at bounding box center [459, 135] width 11 height 11
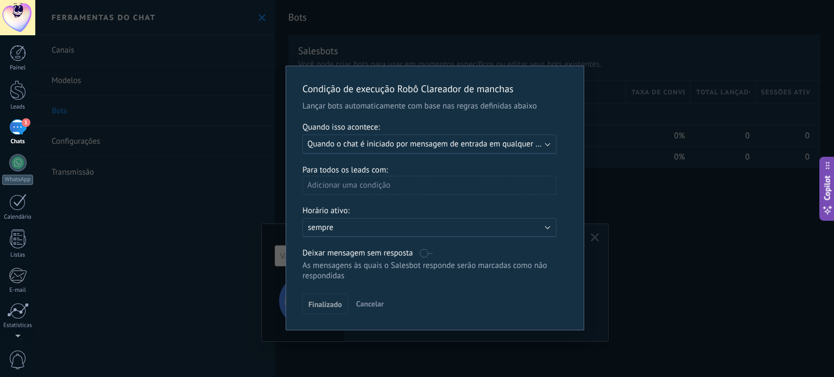
click at [547, 149] on div "Executar: Quando o chat é iniciado por mensagem de entrada em qualquer canal" at bounding box center [429, 145] width 254 height 20
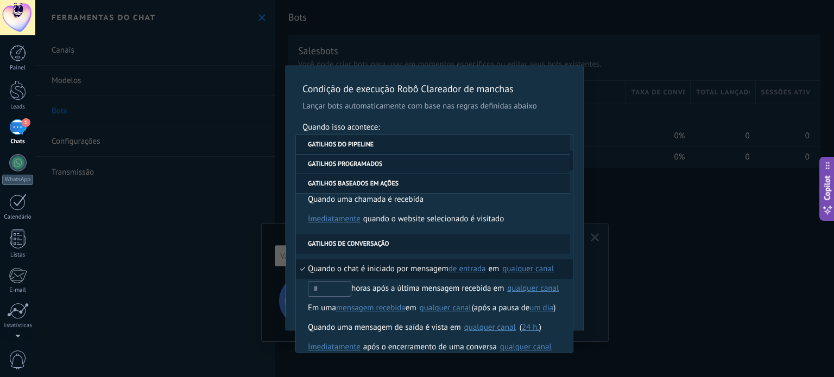
scroll to position [237, 0]
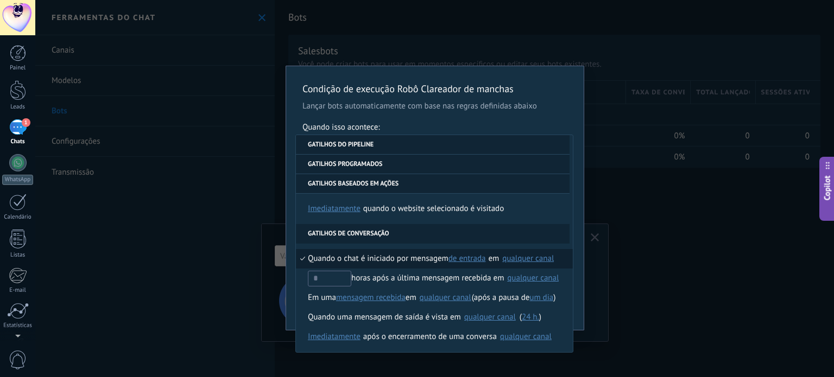
click at [469, 256] on span "de entrada" at bounding box center [466, 258] width 37 height 10
click at [490, 261] on span "de entrada" at bounding box center [474, 259] width 49 height 10
click at [549, 261] on div "qualquer canal" at bounding box center [528, 259] width 52 height 8
click at [522, 284] on span "5522992793934" at bounding box center [527, 283] width 58 height 11
click at [566, 256] on li "Quando o chat é iniciado por mensagem de entrada de entrada de saída qualquer e…" at bounding box center [434, 259] width 277 height 20
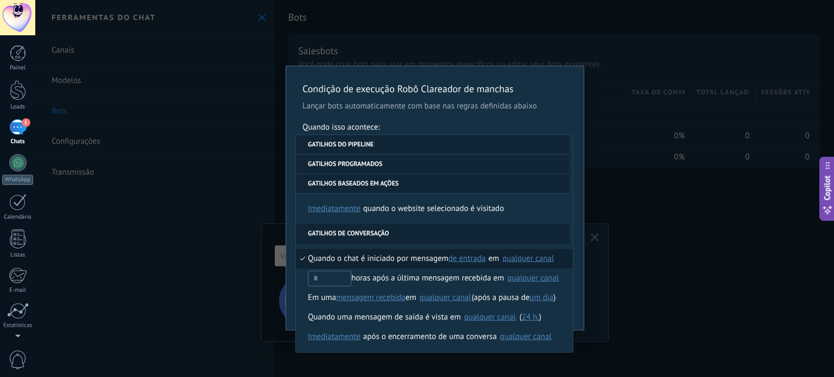
click at [557, 111] on div "Condição de execução Robô Clareador de manchas Lançar bots automaticamente com …" at bounding box center [434, 198] width 297 height 264
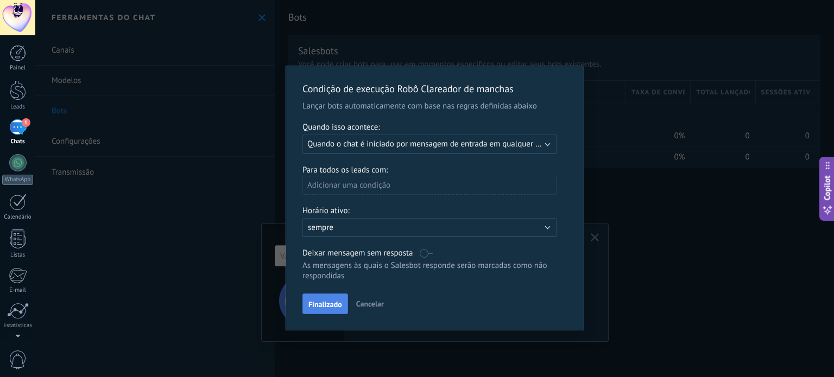
click at [314, 305] on span "Finalizado" at bounding box center [325, 305] width 34 height 8
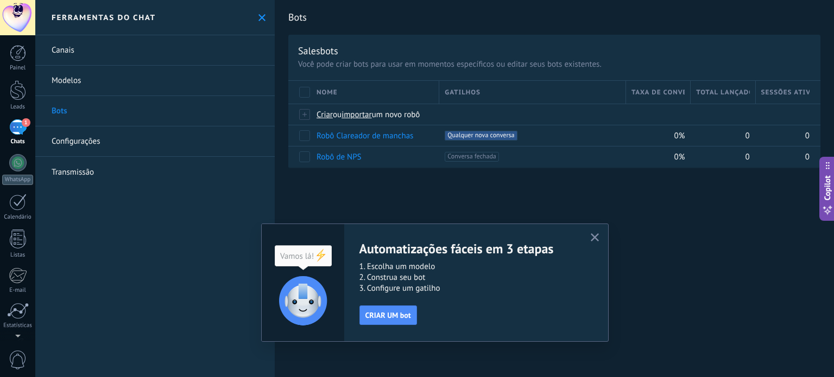
click at [73, 108] on link "Bots" at bounding box center [154, 111] width 239 height 30
click at [9, 124] on div "1" at bounding box center [17, 127] width 17 height 16
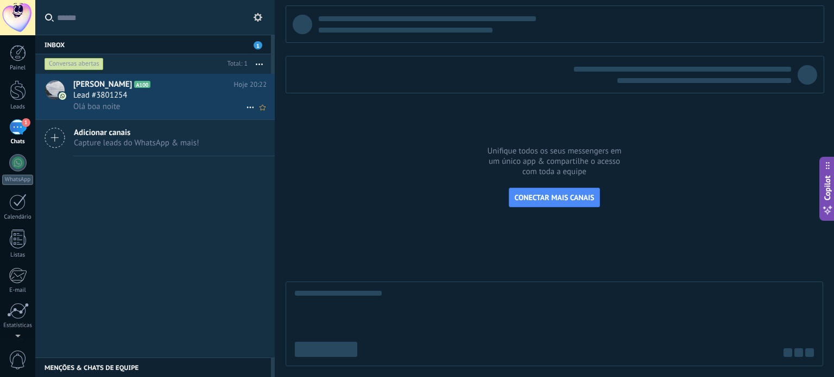
click at [246, 110] on icon at bounding box center [250, 107] width 13 height 13
click at [265, 136] on span "Conversa fechada" at bounding box center [292, 136] width 61 height 22
click at [260, 21] on icon at bounding box center [257, 17] width 9 height 9
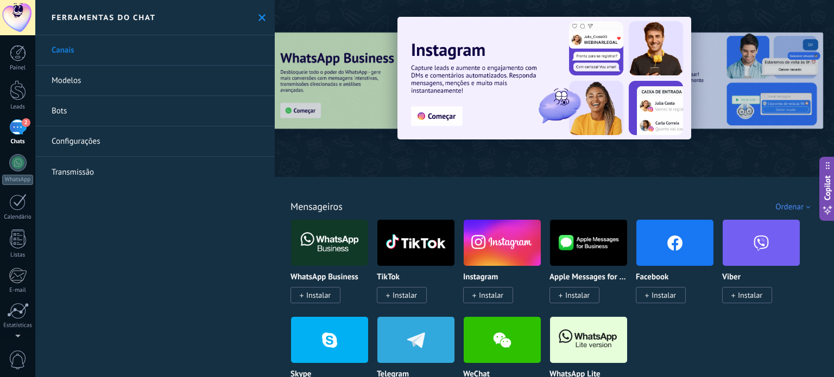
click at [103, 108] on link "Bots" at bounding box center [154, 111] width 239 height 30
